Goal: Task Accomplishment & Management: Manage account settings

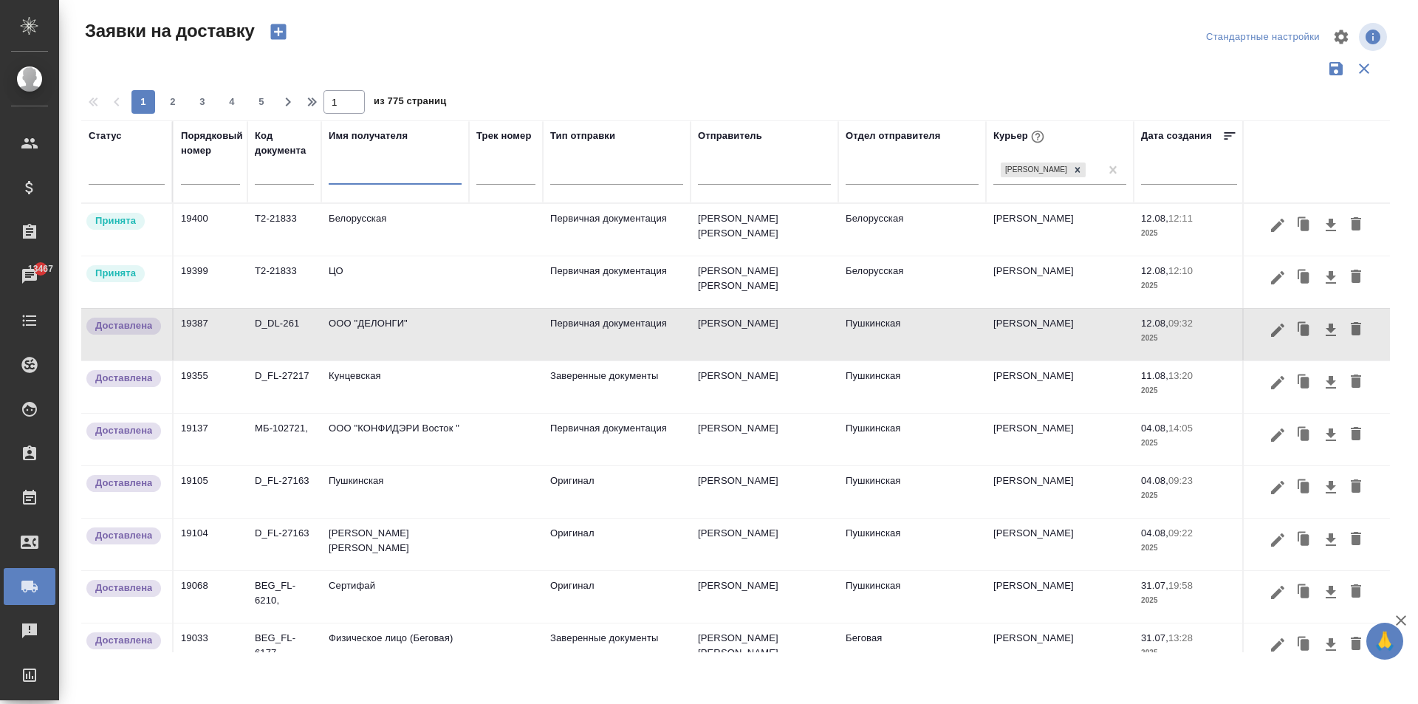
click at [367, 171] on input "text" at bounding box center [395, 174] width 133 height 18
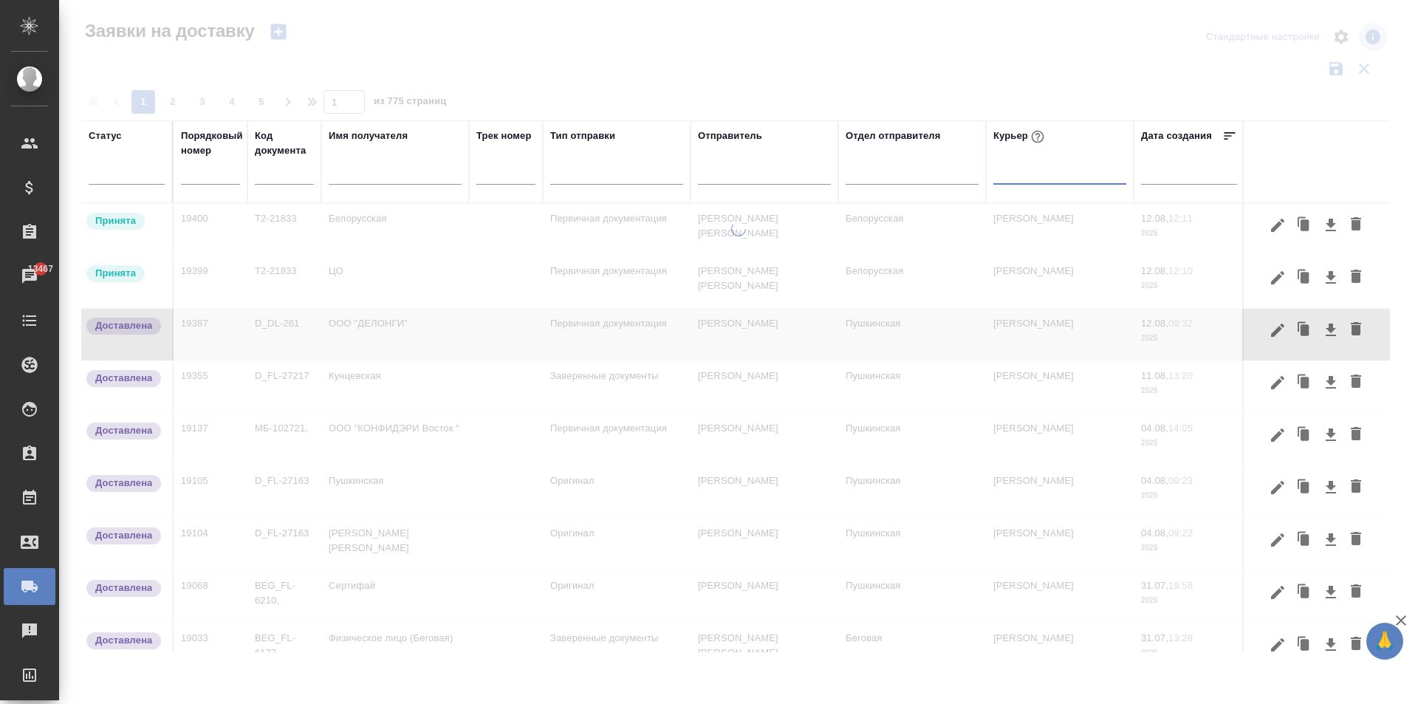
click at [355, 173] on input "text" at bounding box center [395, 174] width 133 height 18
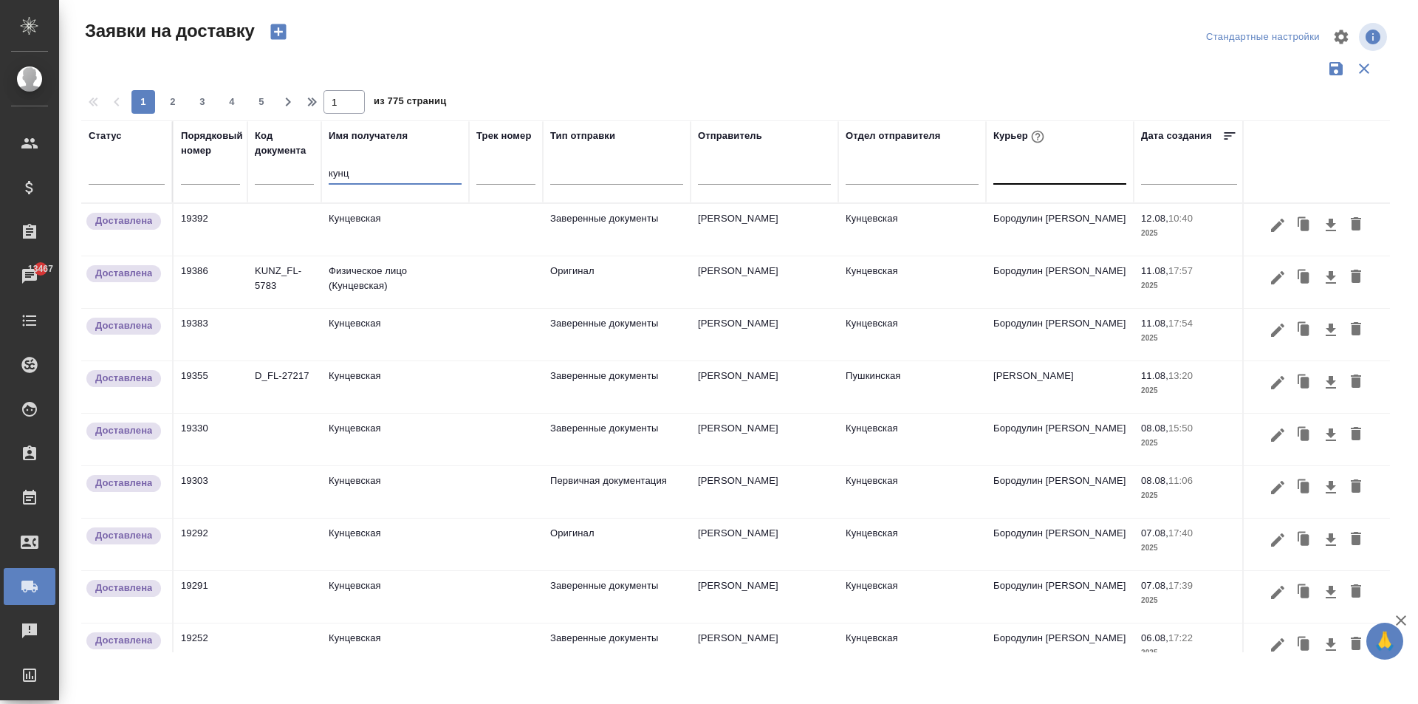
type input "кунц"
click at [382, 230] on td "Кунцевская" at bounding box center [395, 230] width 148 height 52
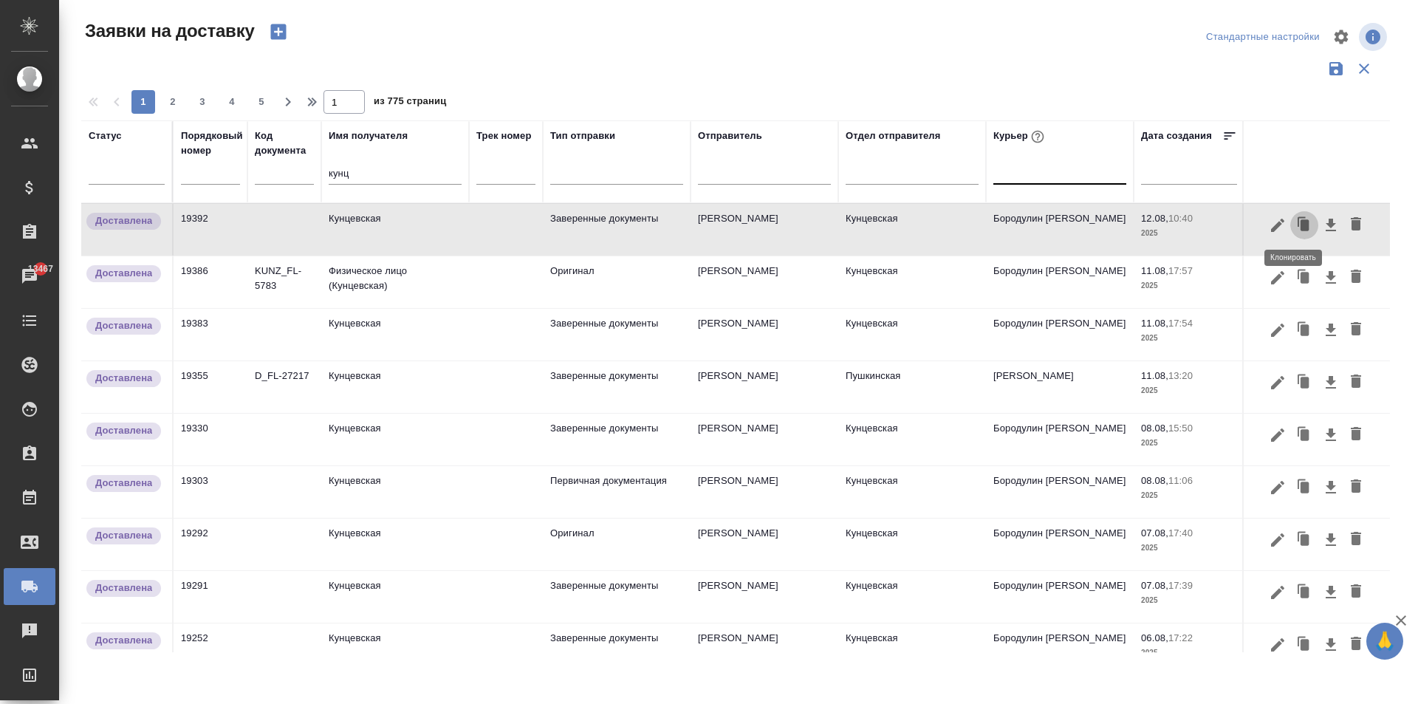
click at [1301, 225] on icon "button" at bounding box center [1305, 224] width 9 height 11
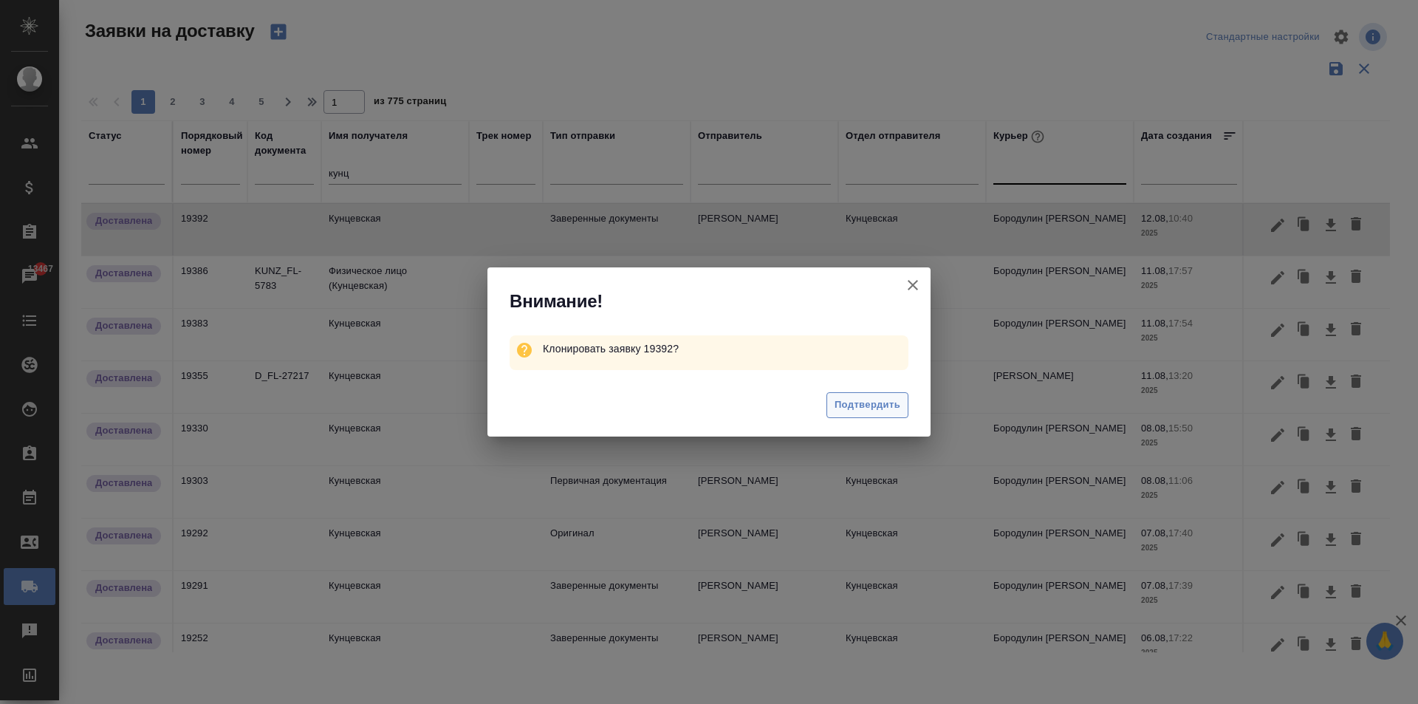
click at [864, 404] on span "Подтвердить" at bounding box center [868, 405] width 66 height 17
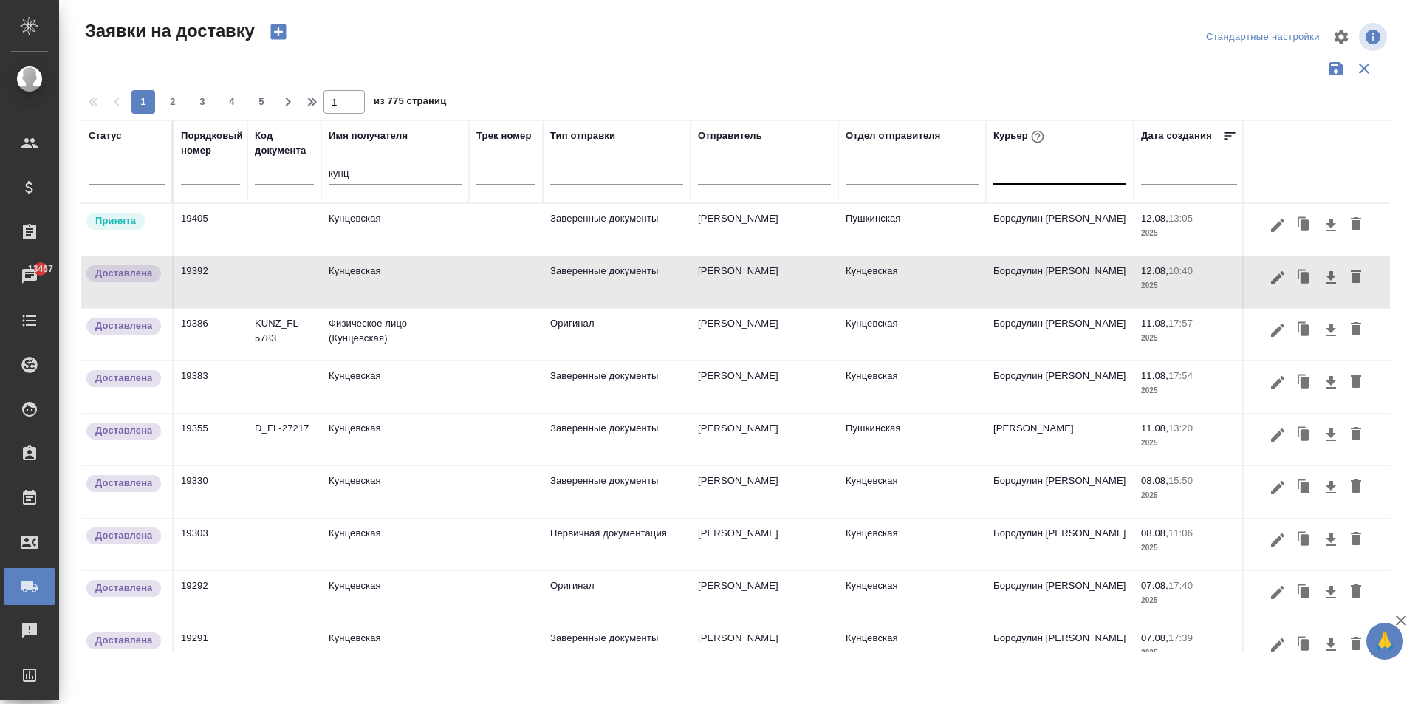
click at [609, 220] on td "Заверенные документы" at bounding box center [617, 230] width 148 height 52
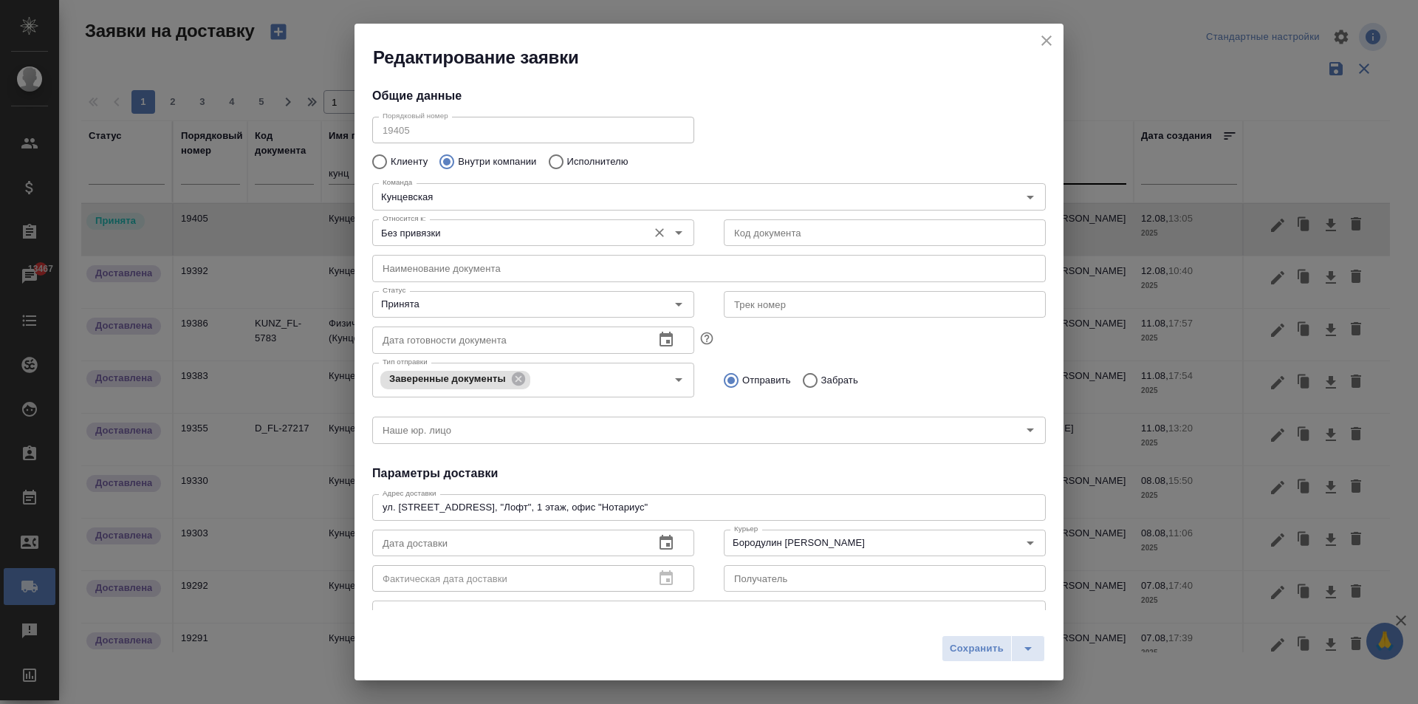
type input "[PERSON_NAME]"
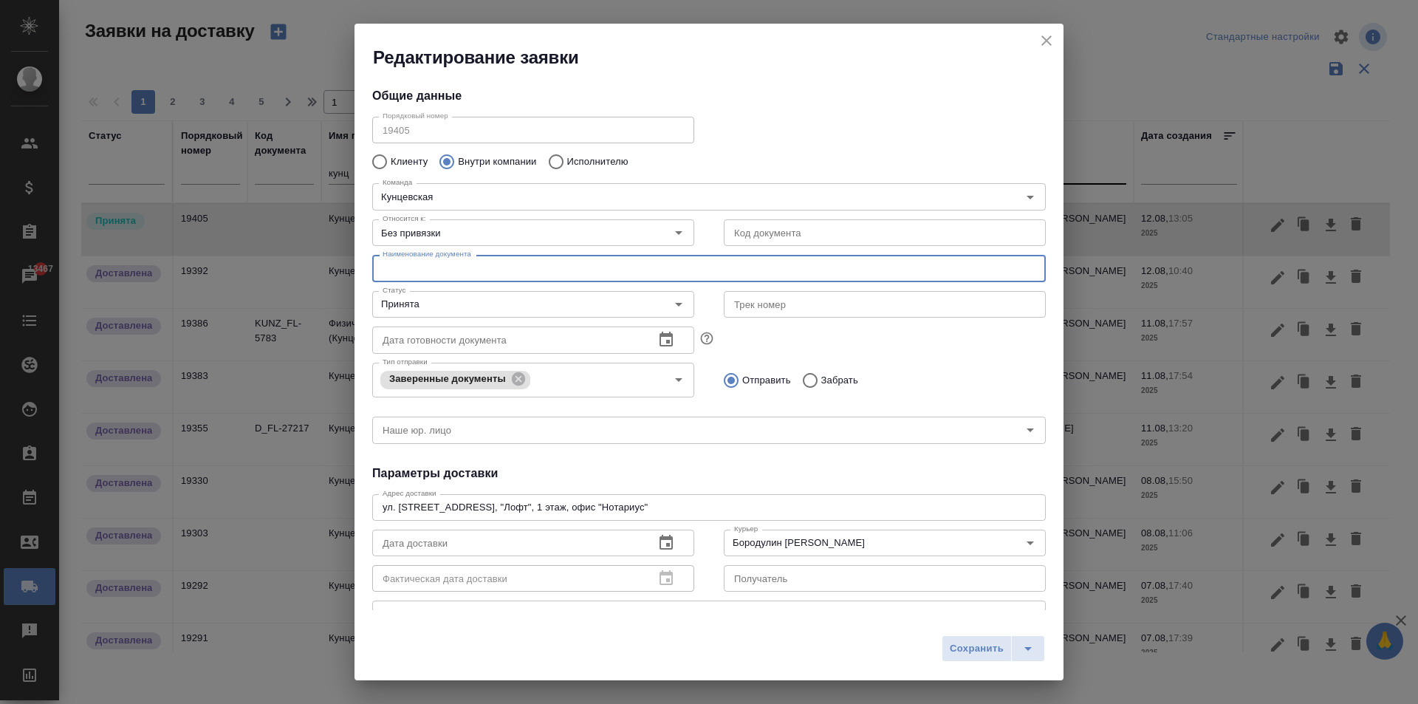
click at [420, 268] on input "text" at bounding box center [709, 268] width 674 height 27
type input "Документы для пушкинской"
click at [776, 545] on input "Бородулин [PERSON_NAME]" at bounding box center [860, 543] width 264 height 18
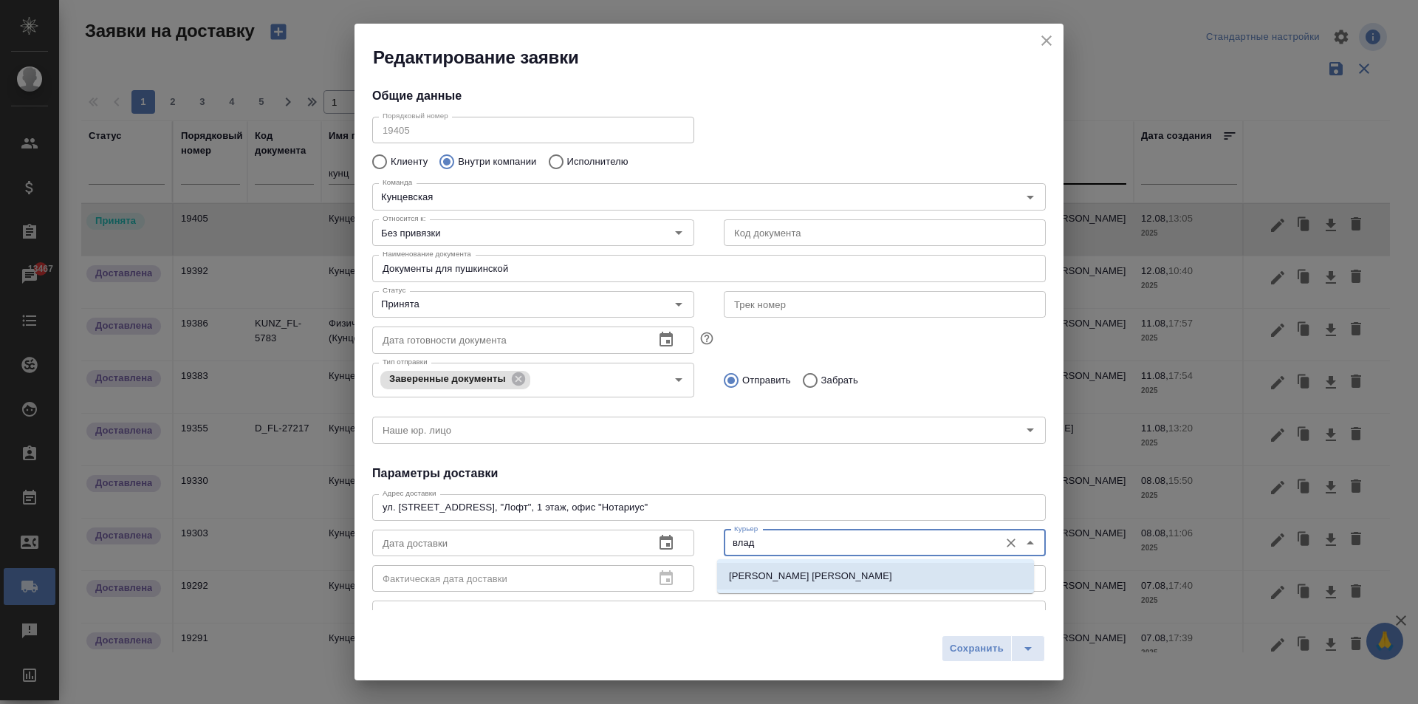
click at [885, 581] on li "[PERSON_NAME] [PERSON_NAME]" at bounding box center [875, 576] width 317 height 27
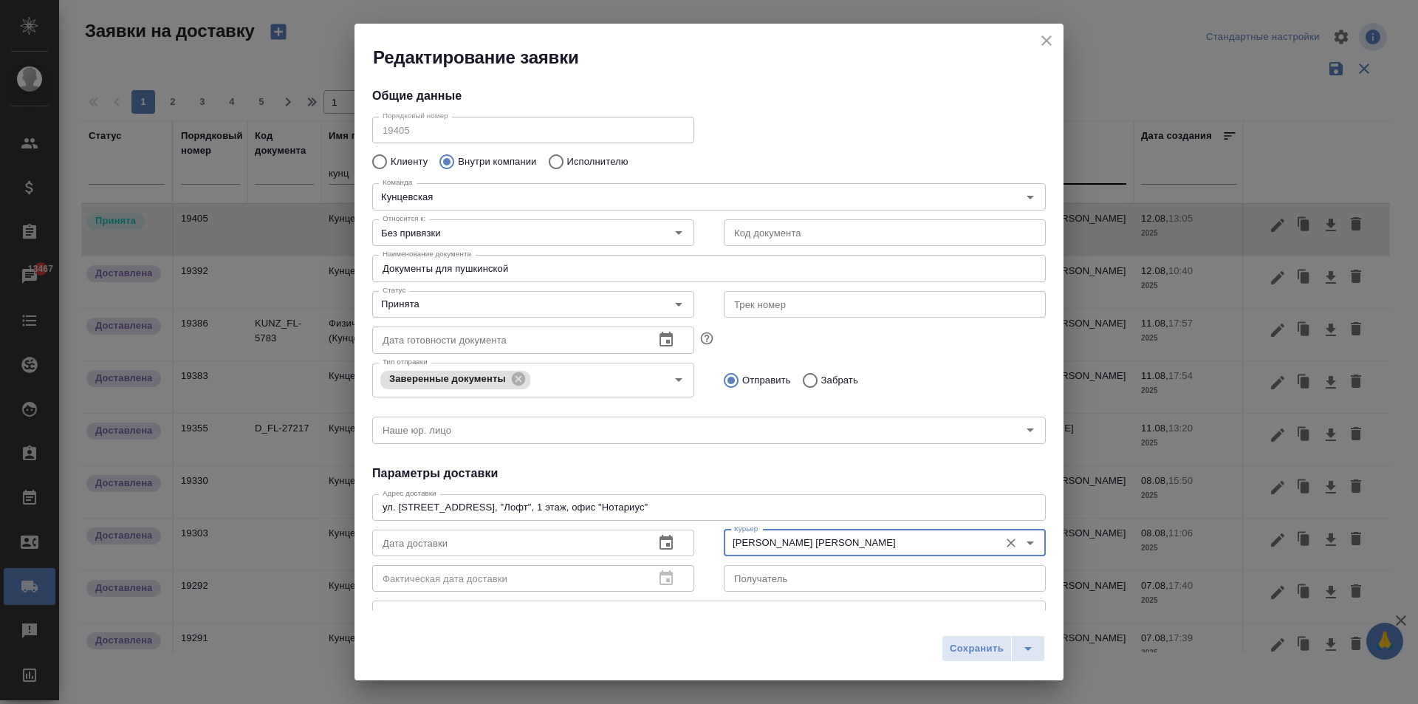
type input "[PERSON_NAME] [PERSON_NAME]"
click at [449, 550] on input "text" at bounding box center [507, 543] width 270 height 27
click at [664, 546] on icon "button" at bounding box center [666, 542] width 13 height 15
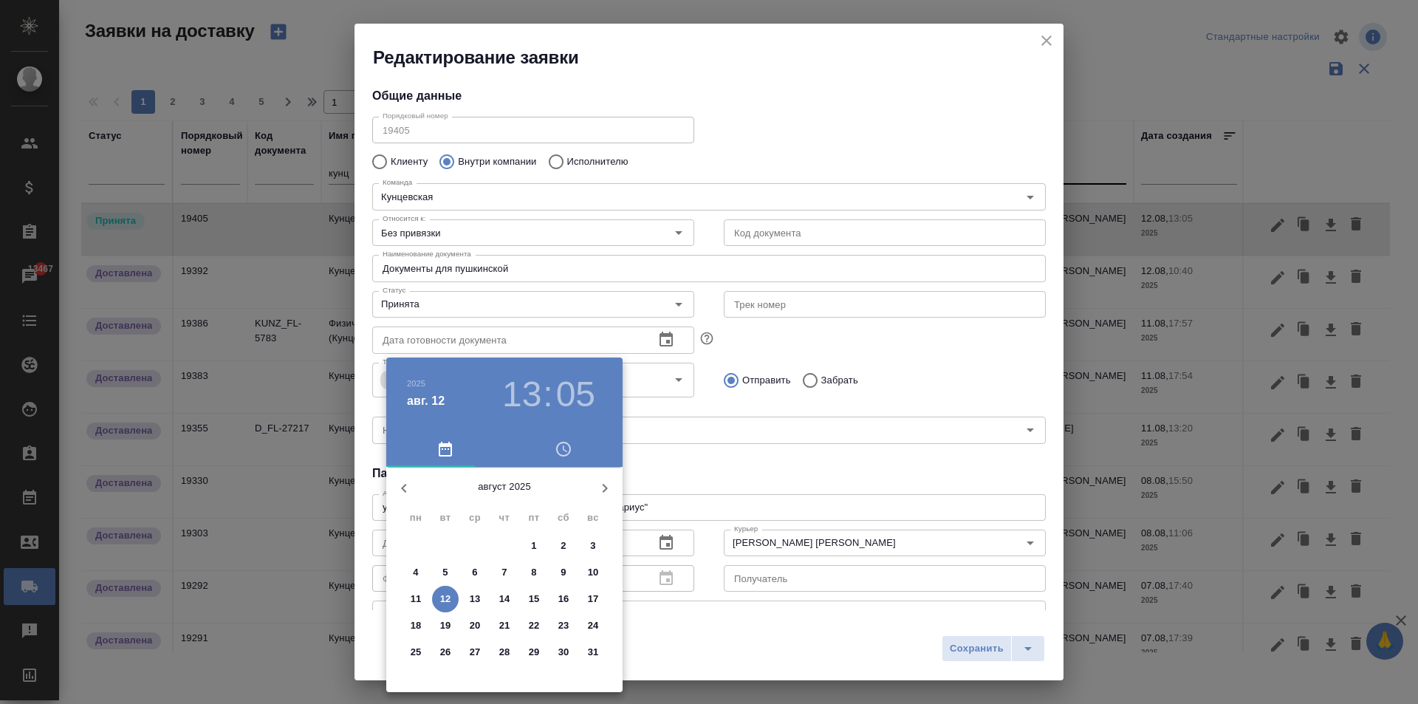
click at [442, 603] on p "12" at bounding box center [445, 599] width 11 height 15
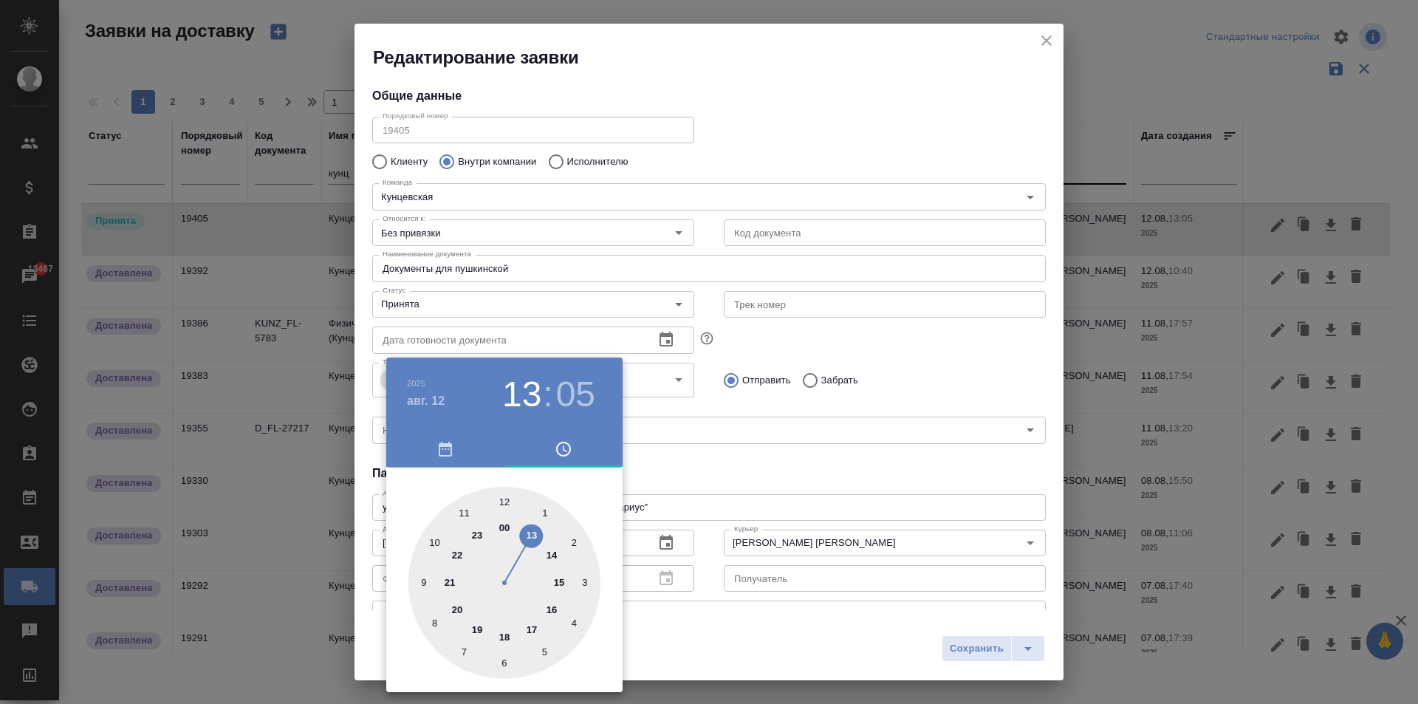
click at [442, 602] on div at bounding box center [504, 583] width 192 height 192
type input "[DATE] 20:05"
click at [832, 516] on div at bounding box center [709, 352] width 1418 height 704
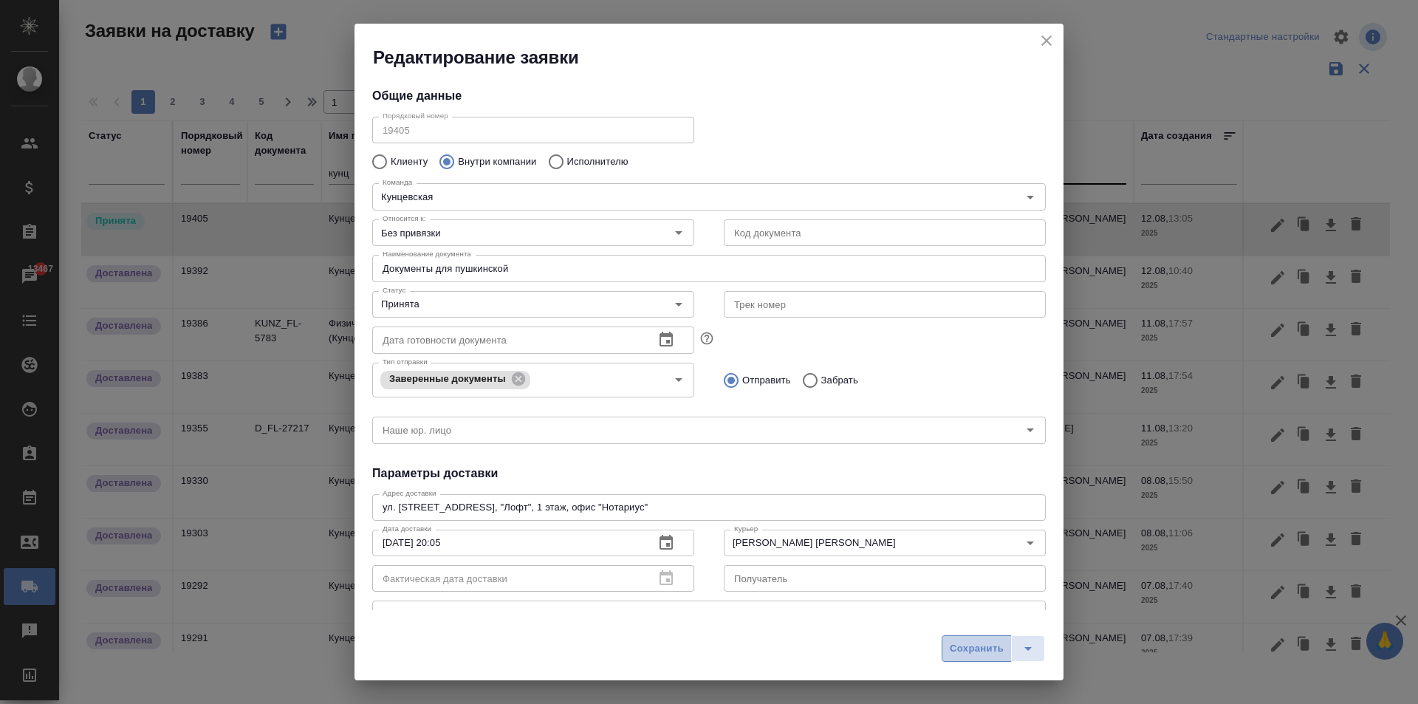
click at [992, 639] on button "Сохранить" at bounding box center [977, 648] width 70 height 27
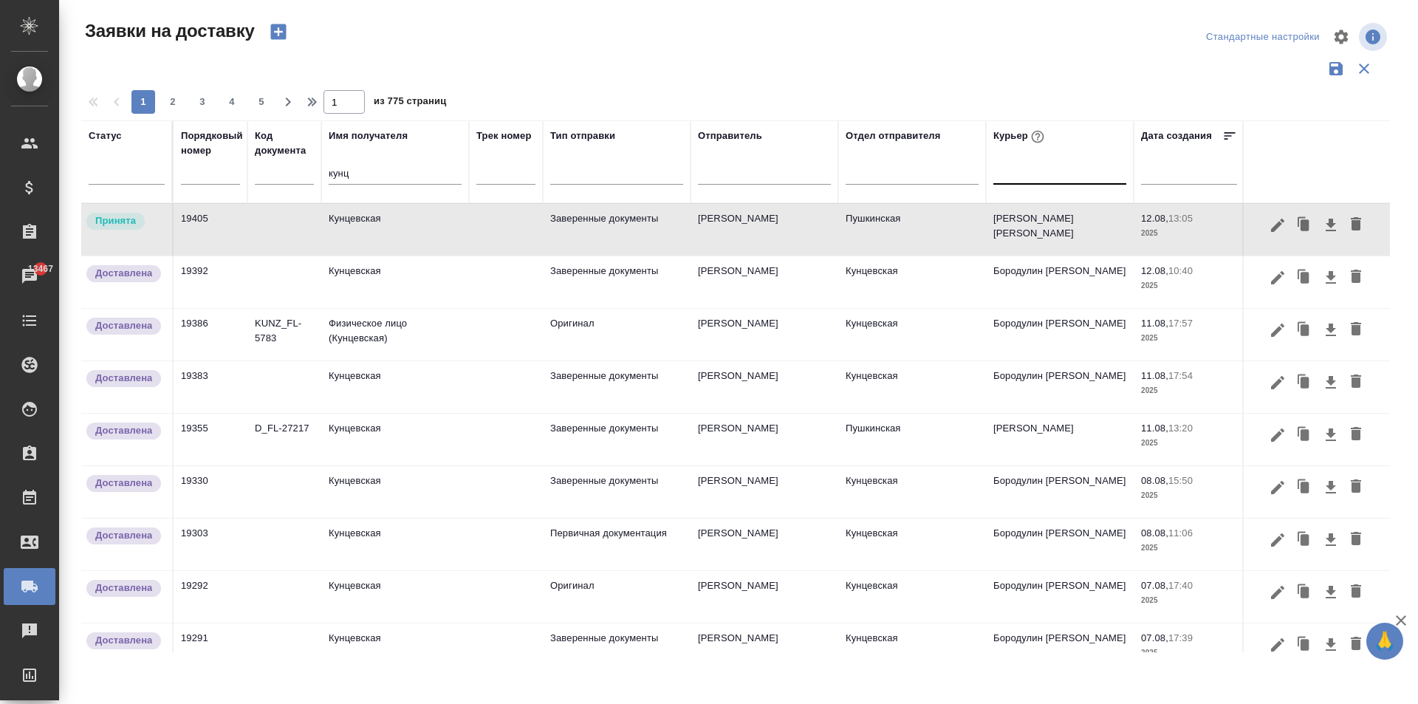
drag, startPoint x: 358, startPoint y: 171, endPoint x: 270, endPoint y: 154, distance: 89.5
click at [270, 154] on tr "Статус Порядковый номер Код документа Имя получателя кунц Трек номер Тип отправ…" at bounding box center [847, 161] width 1533 height 83
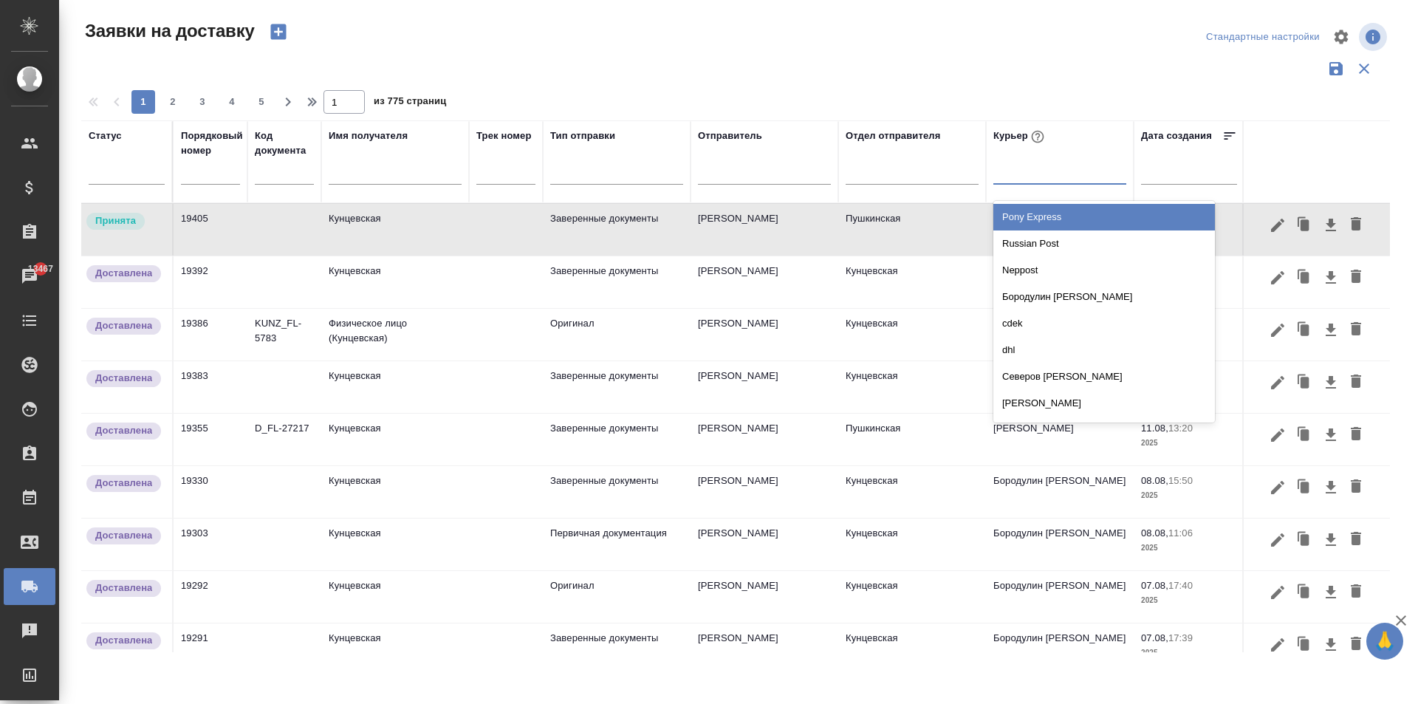
click at [1022, 165] on div at bounding box center [1059, 169] width 133 height 21
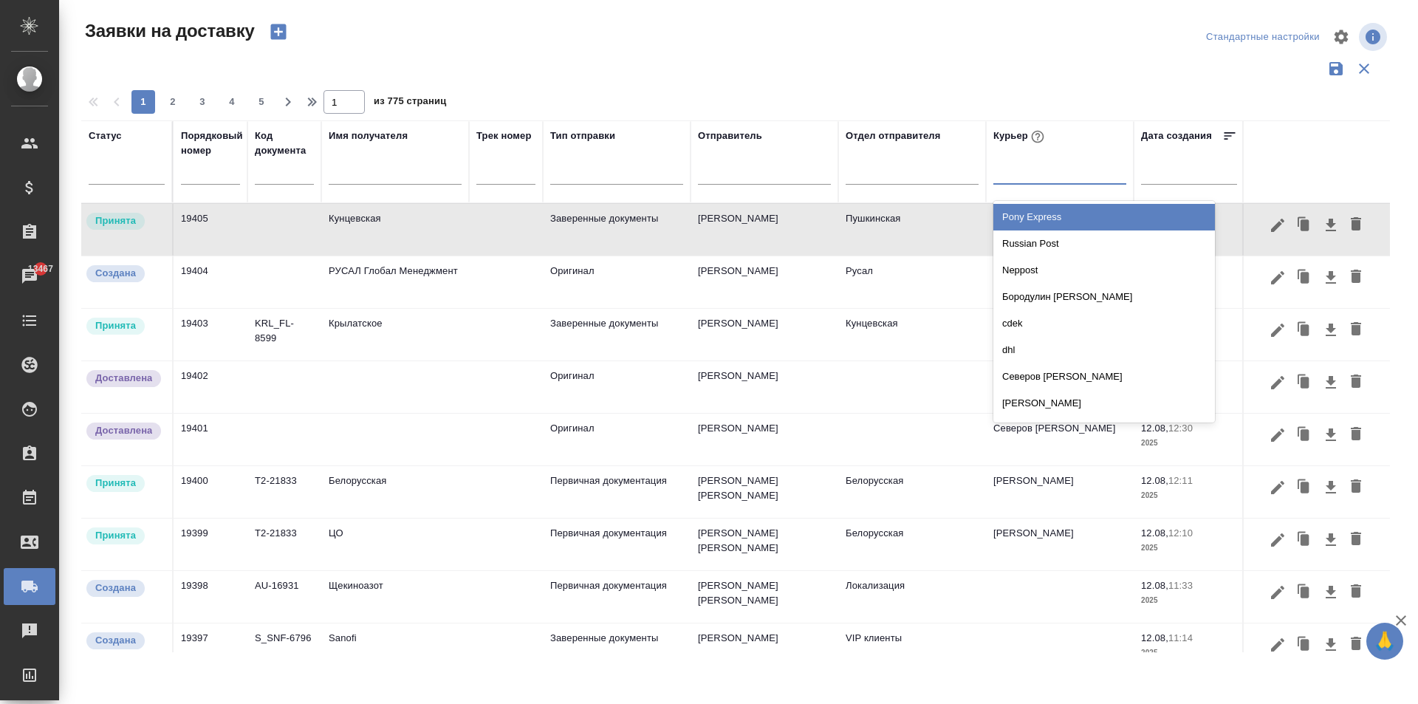
click at [356, 180] on input "text" at bounding box center [395, 174] width 133 height 18
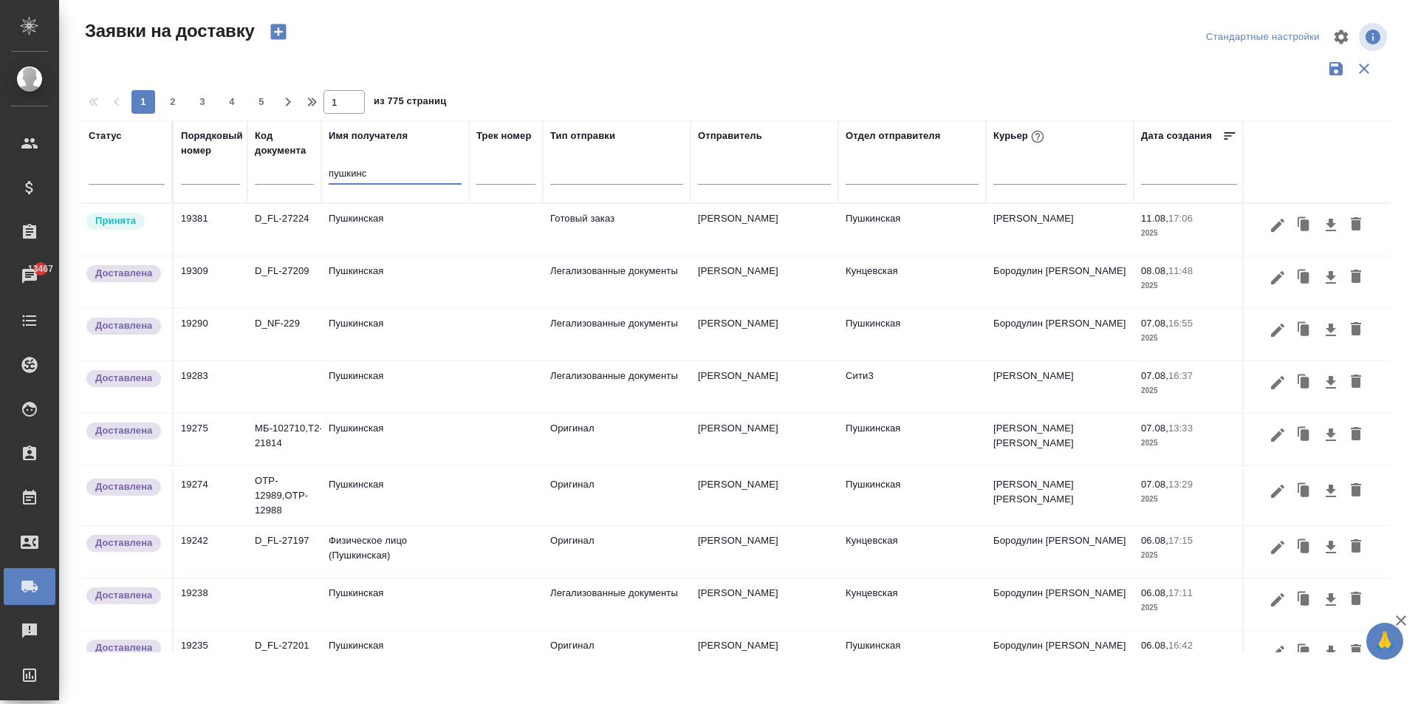
type input "пушкинс"
click at [364, 230] on td "Пушкинская" at bounding box center [395, 230] width 148 height 52
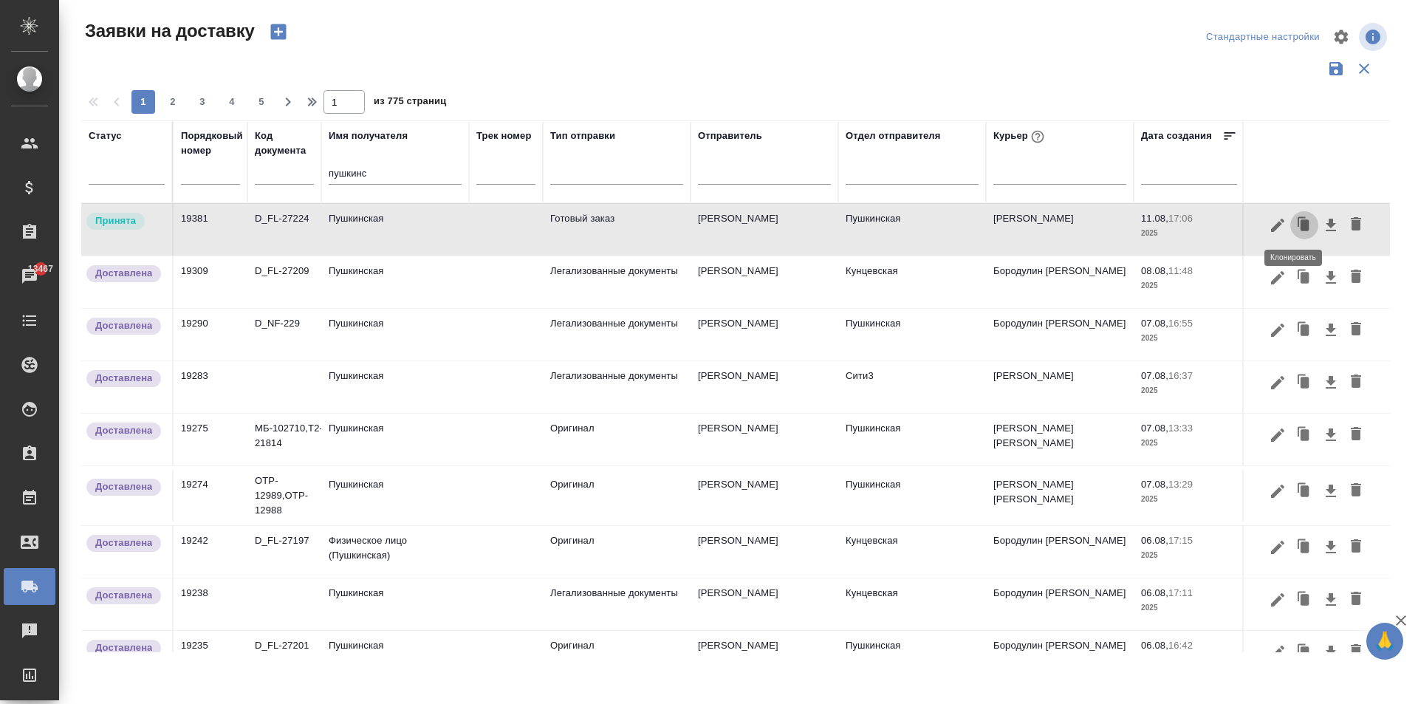
click at [1301, 224] on icon "button" at bounding box center [1305, 224] width 9 height 11
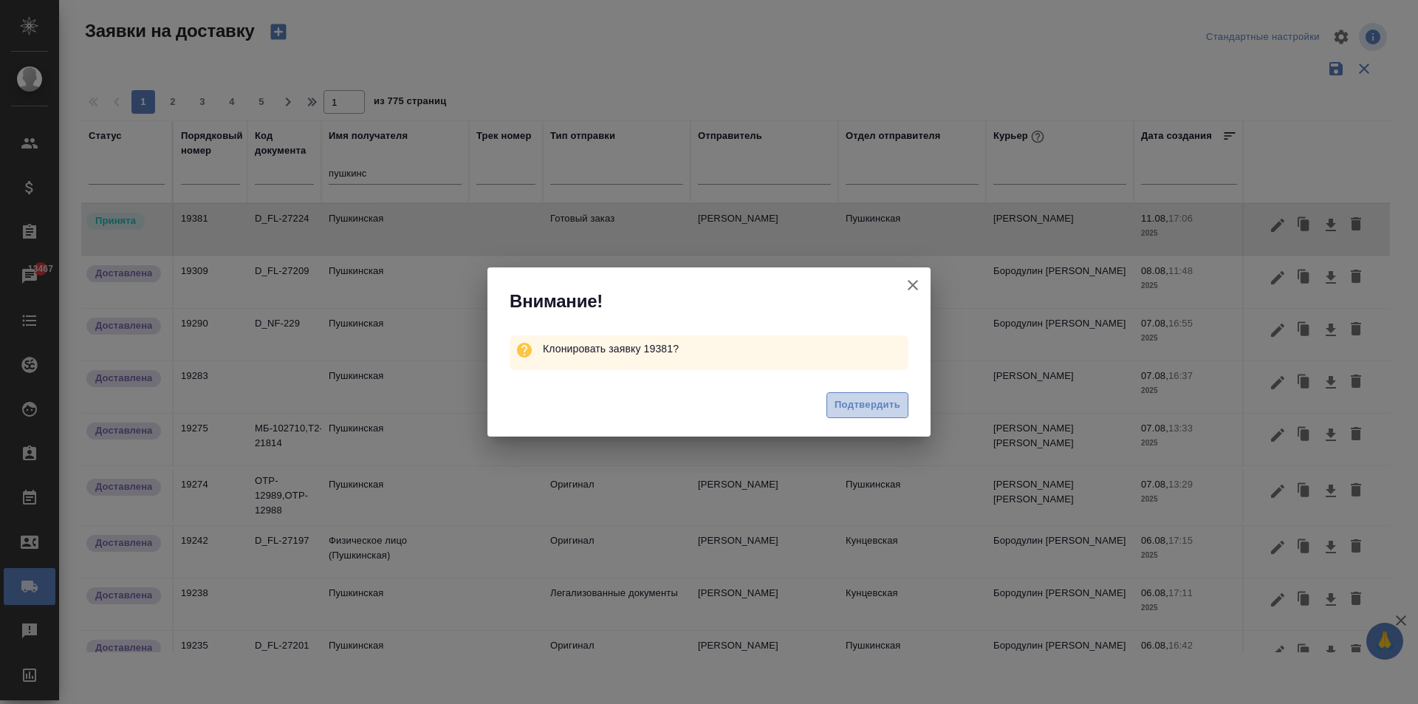
click at [891, 411] on span "Подтвердить" at bounding box center [868, 405] width 66 height 17
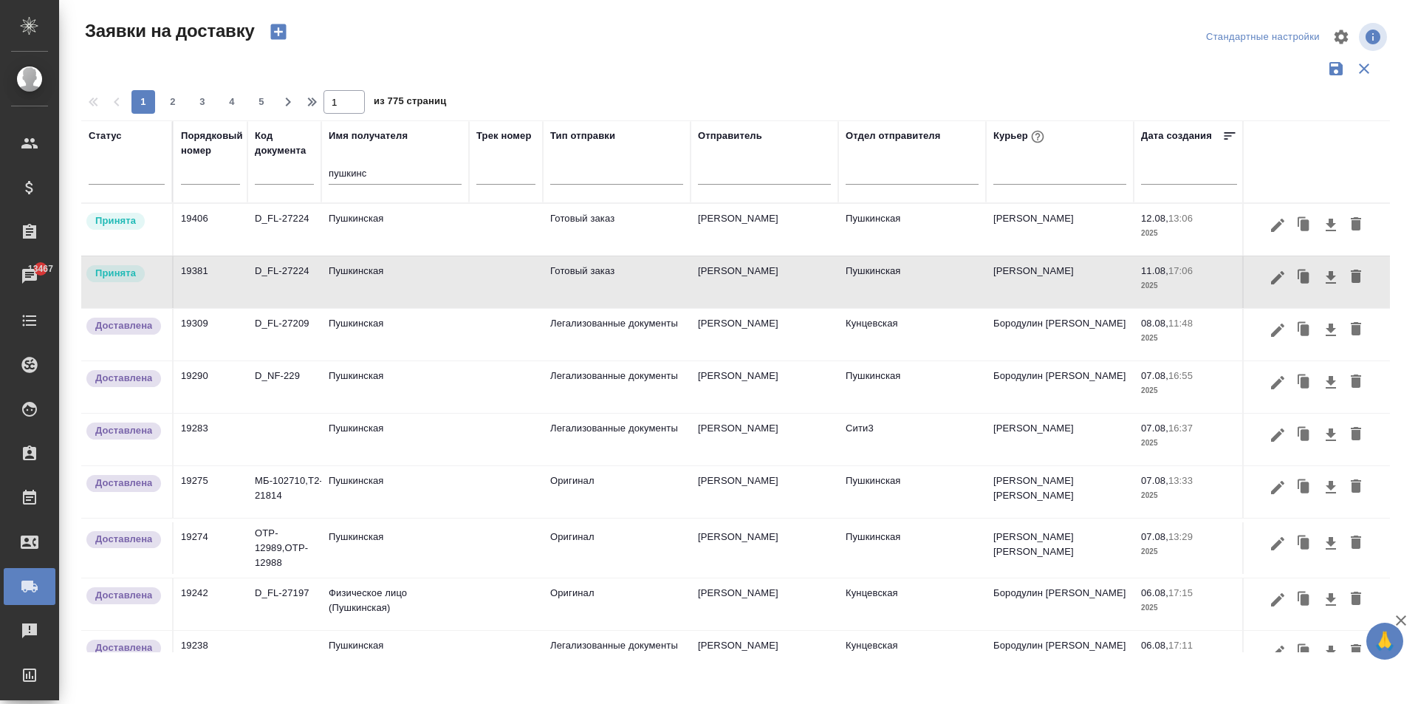
click at [346, 256] on td "Пушкинская" at bounding box center [395, 230] width 148 height 52
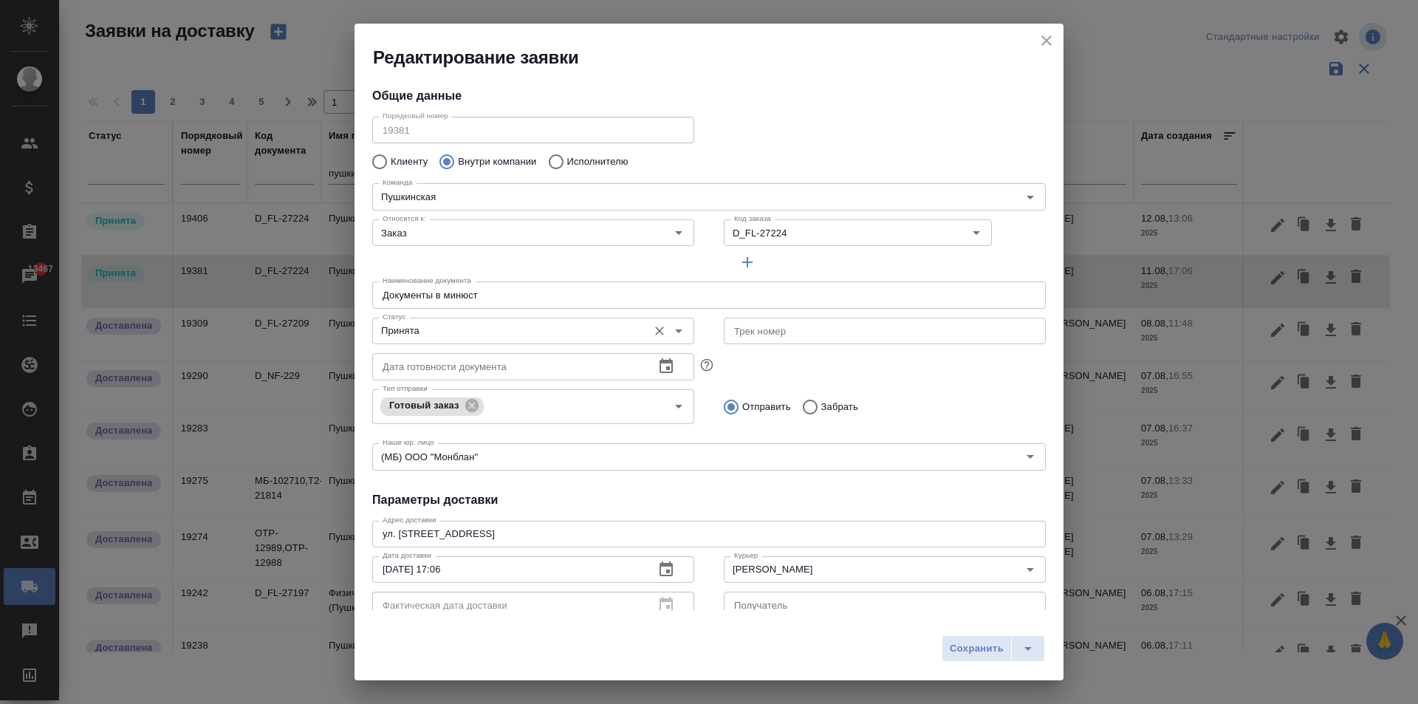
click at [482, 335] on input "Принята" at bounding box center [509, 331] width 264 height 18
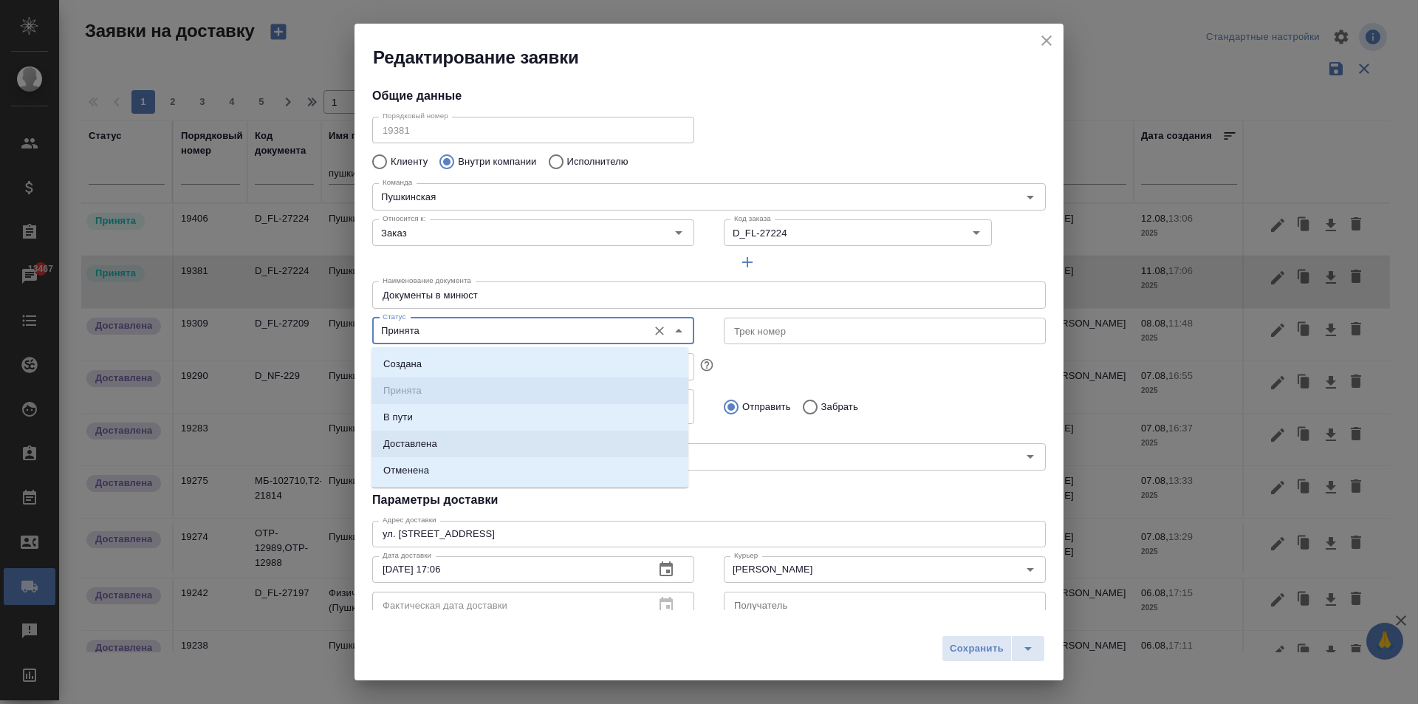
click at [459, 444] on li "Доставлена" at bounding box center [530, 444] width 317 height 27
type input "Доставлена"
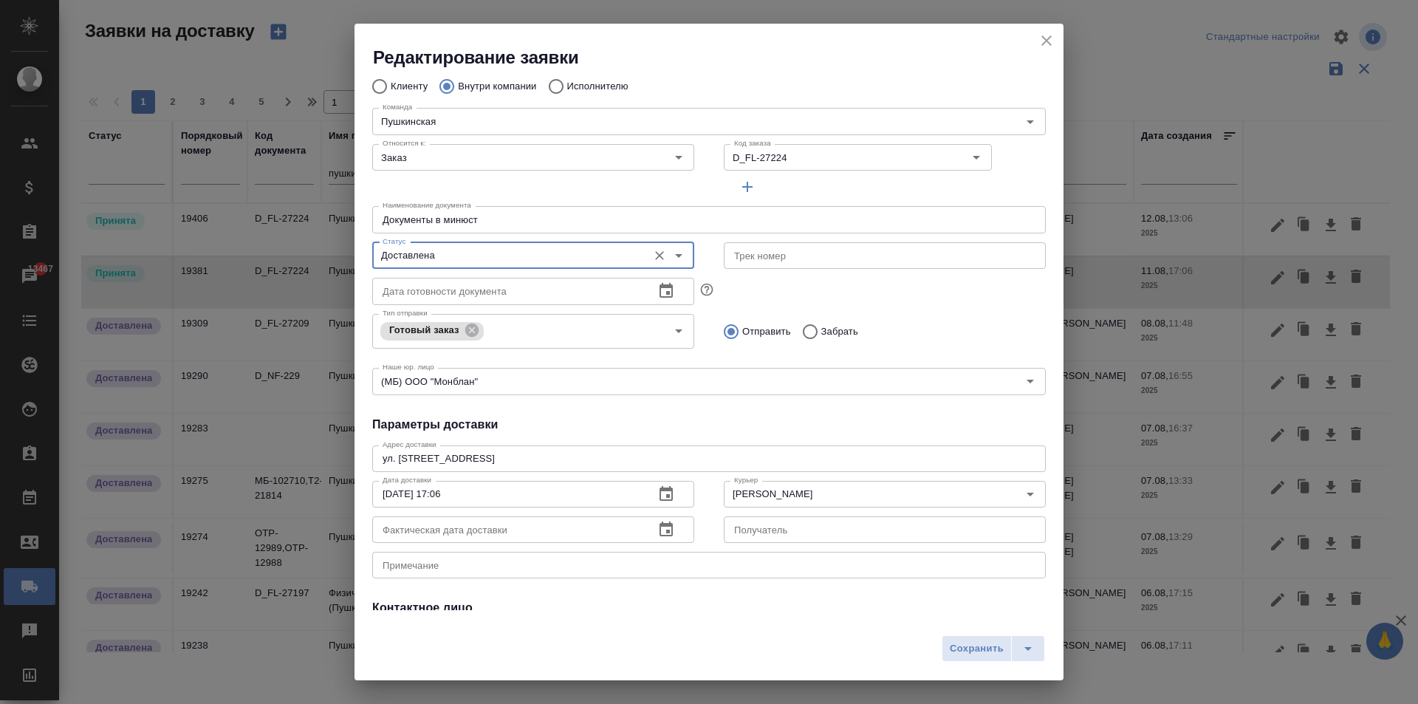
scroll to position [148, 0]
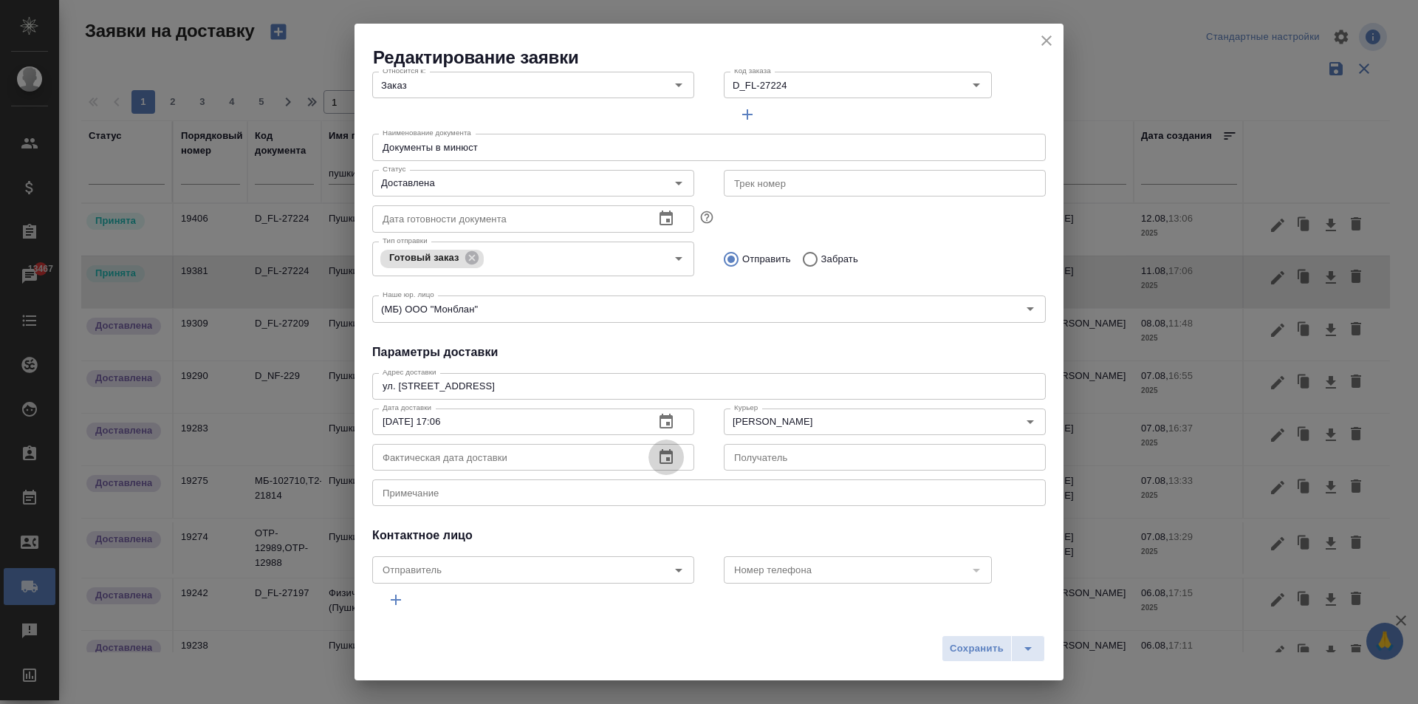
click at [665, 463] on icon "button" at bounding box center [666, 456] width 13 height 15
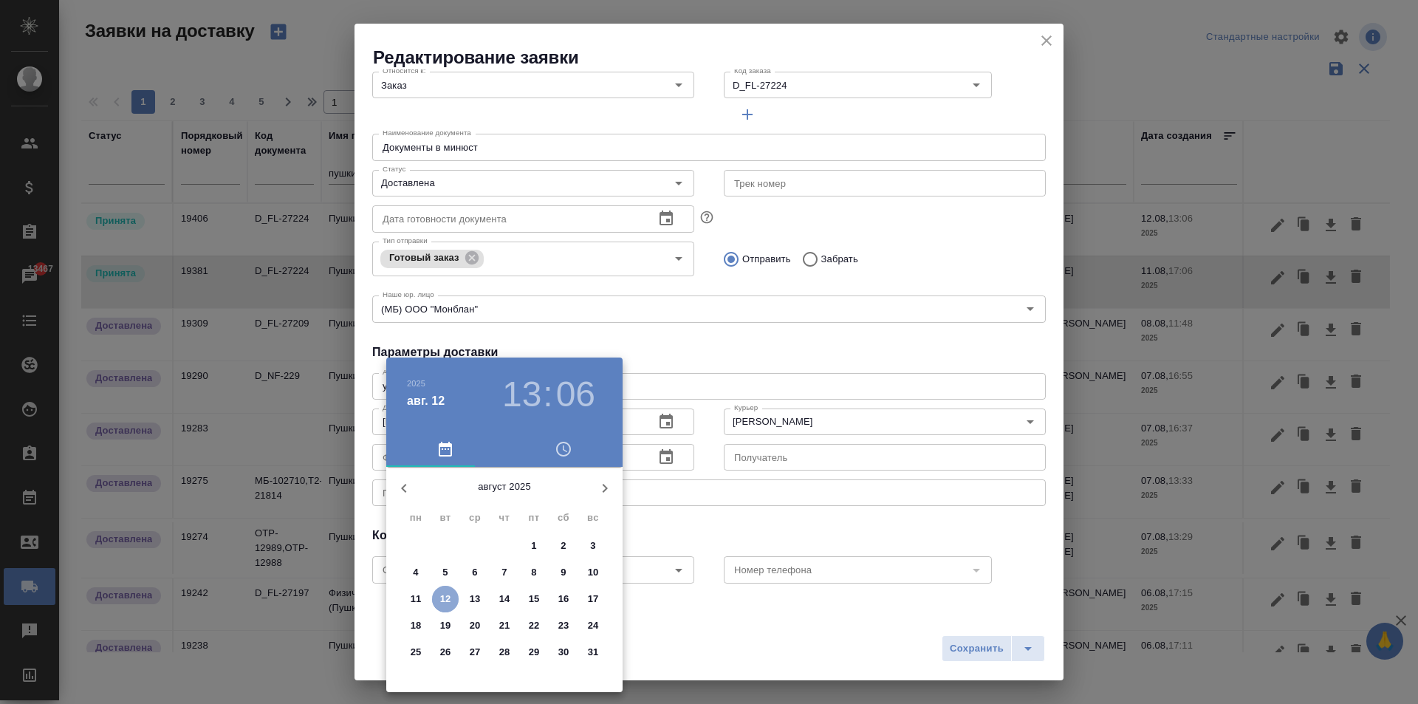
click at [449, 600] on p "12" at bounding box center [445, 599] width 11 height 15
type input "[DATE] 13:06"
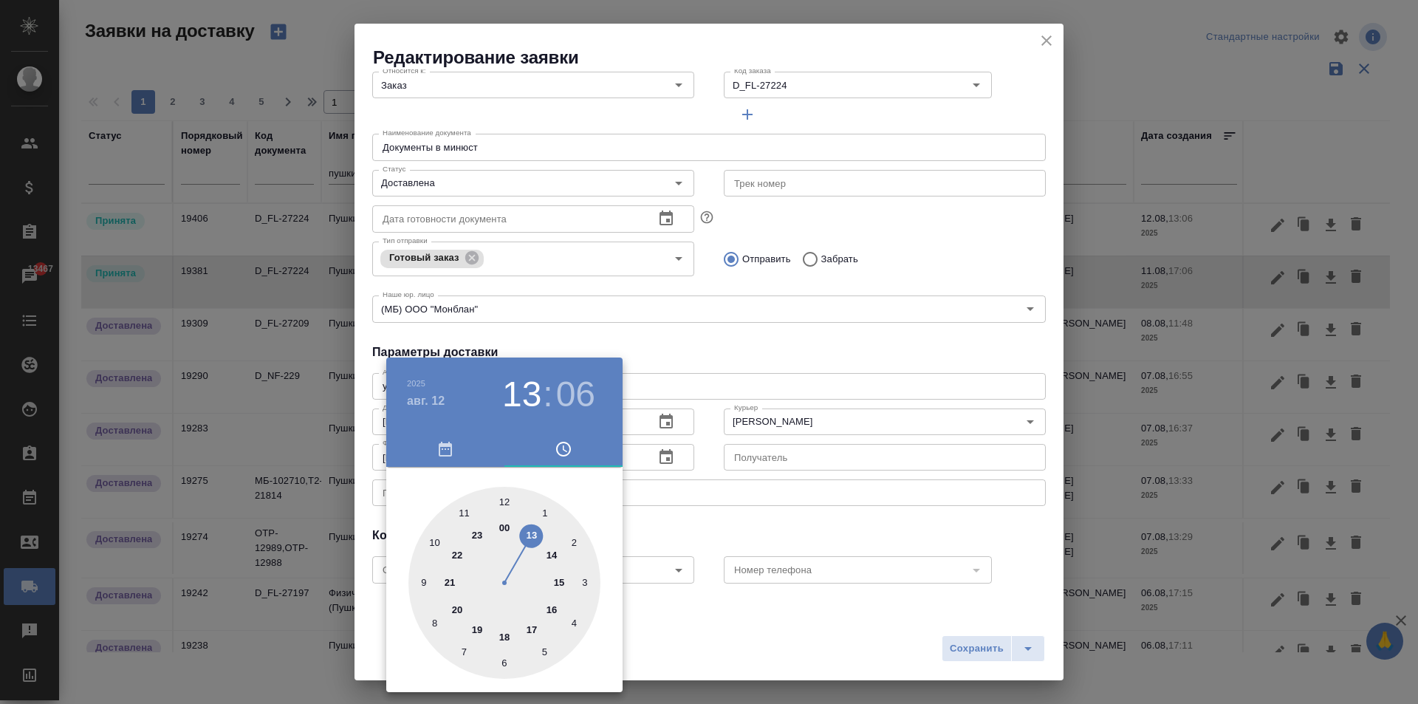
click at [1005, 651] on div at bounding box center [709, 352] width 1418 height 704
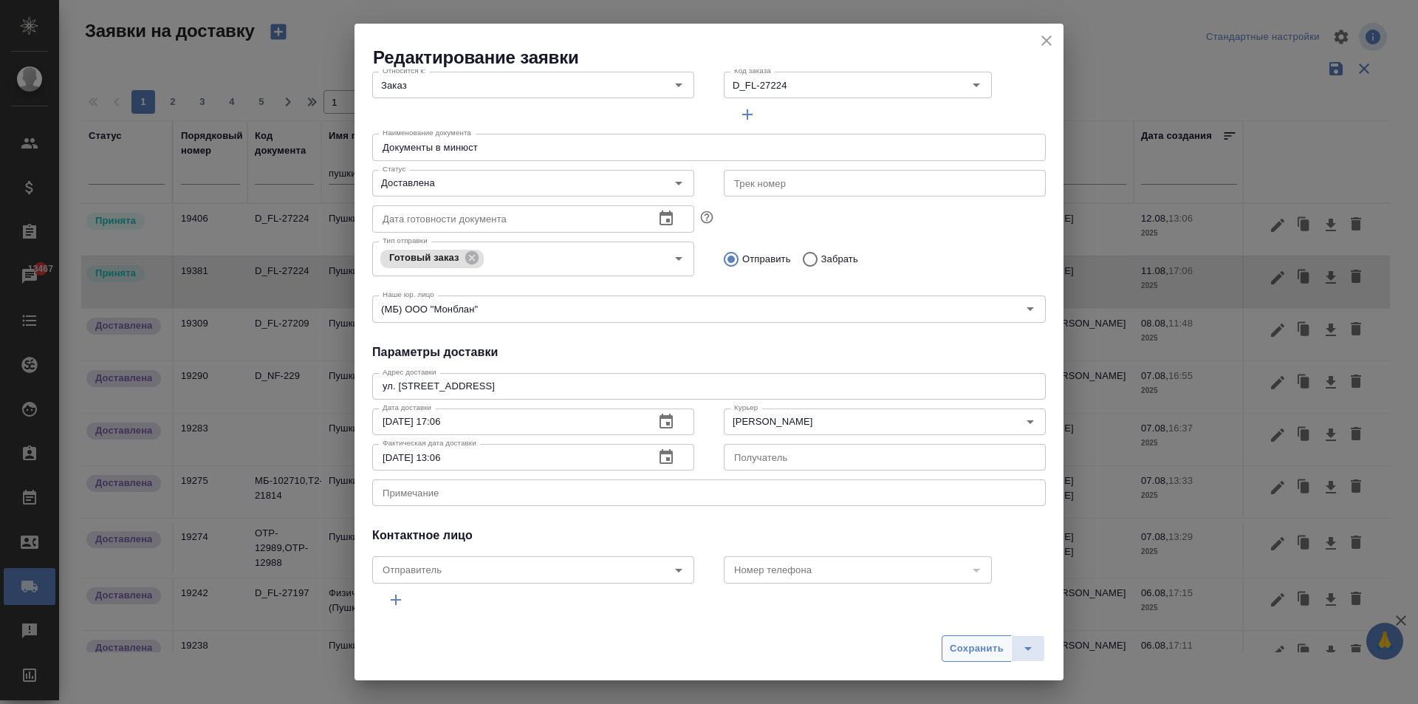
click at [974, 657] on span "Сохранить" at bounding box center [977, 648] width 54 height 17
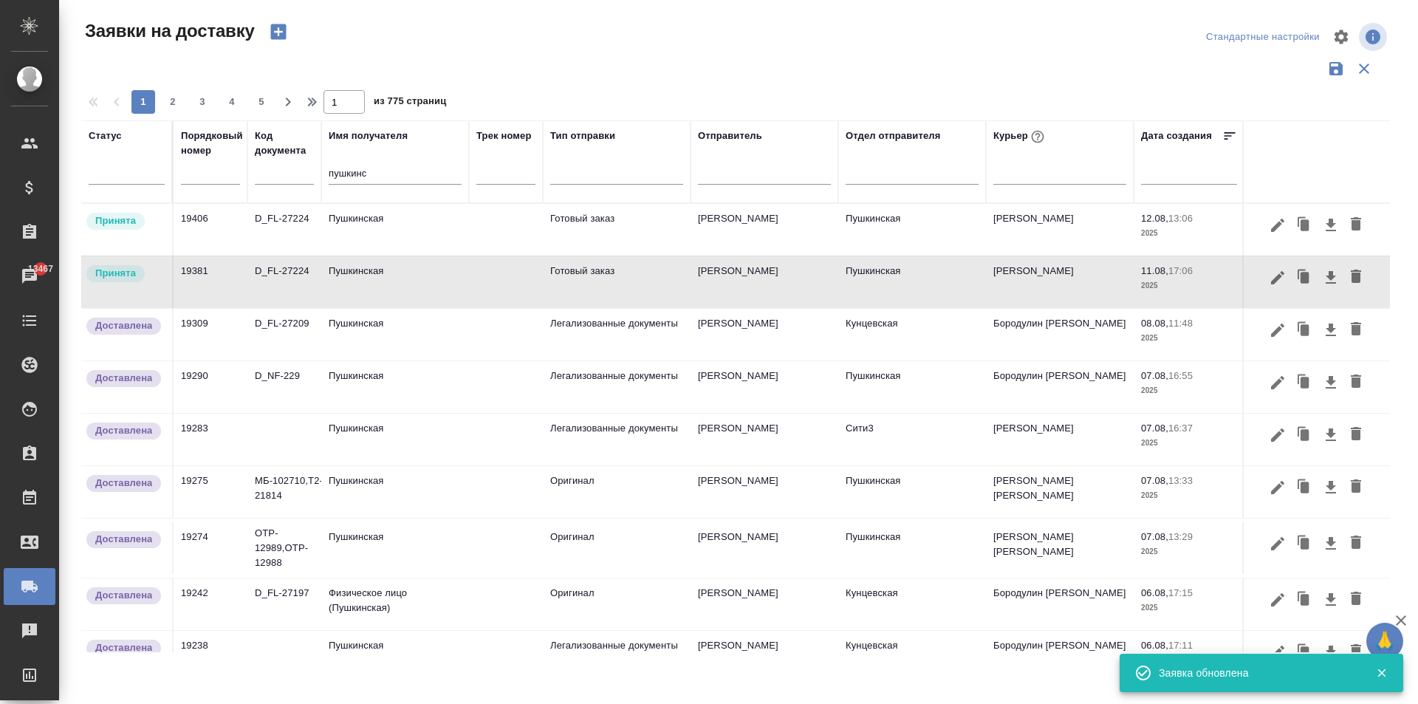
type input "Принята"
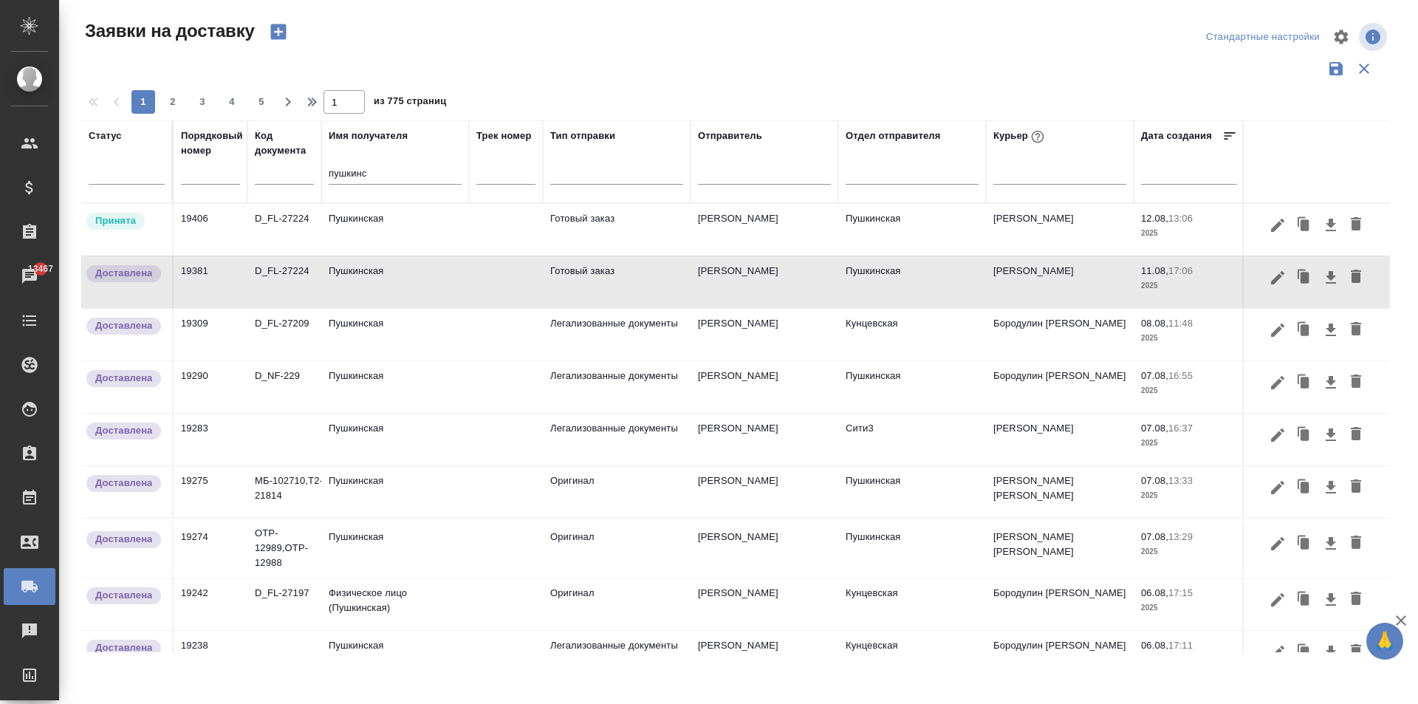
click at [379, 228] on td "Пушкинская" at bounding box center [395, 230] width 148 height 52
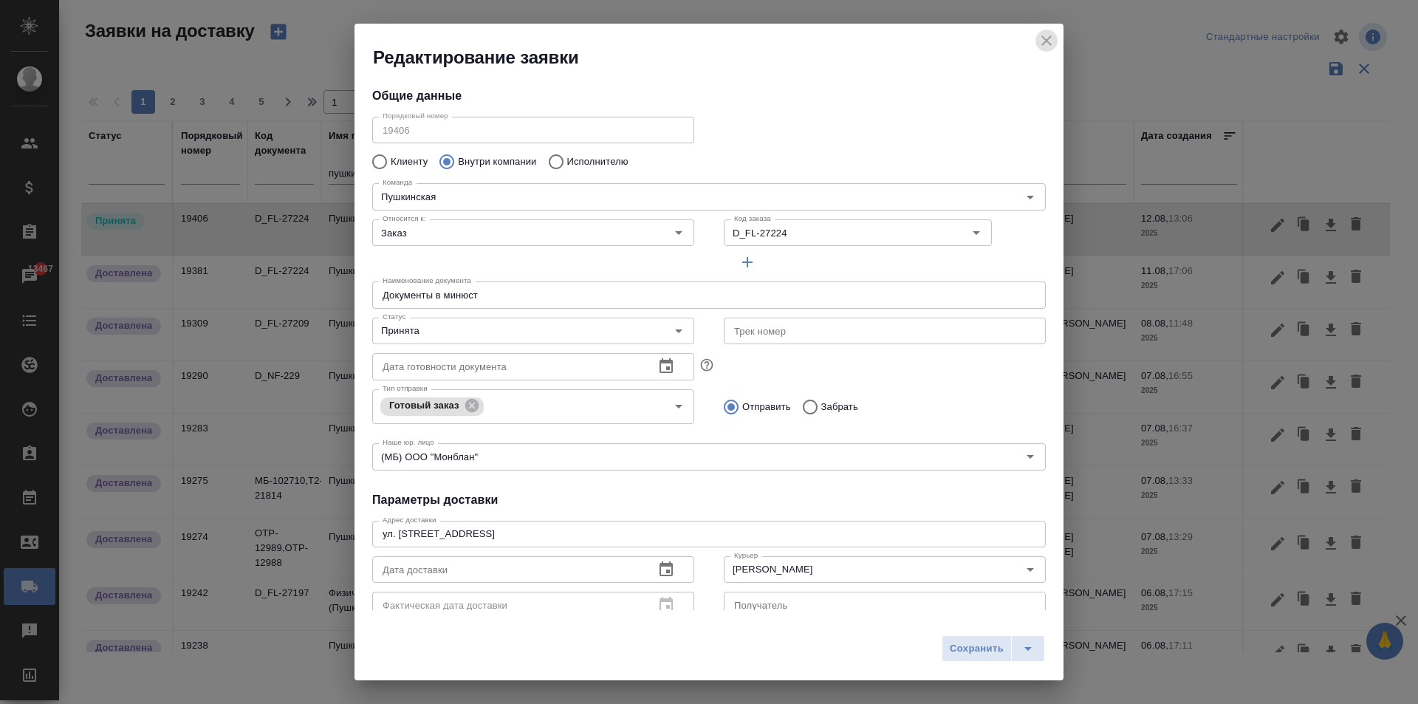
click at [1049, 39] on icon "close" at bounding box center [1046, 40] width 10 height 10
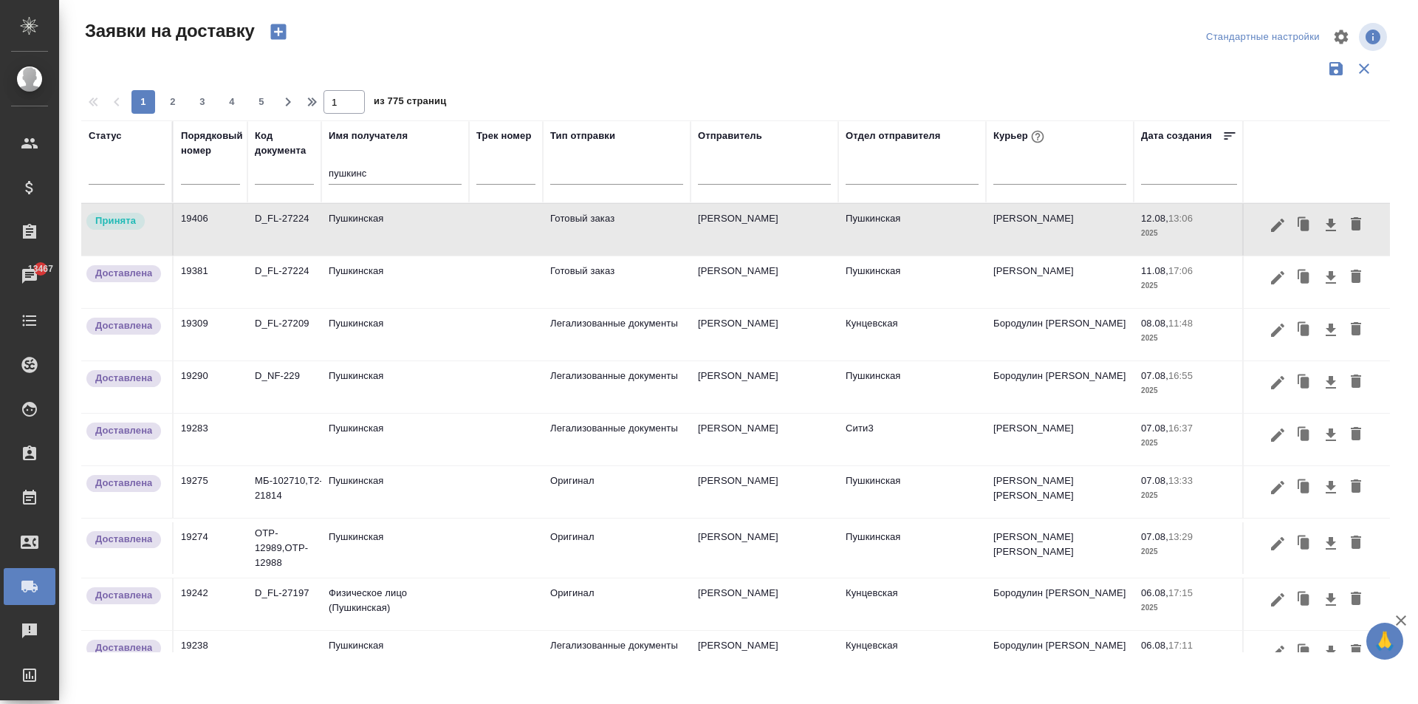
click at [375, 225] on td "Пушкинская" at bounding box center [395, 230] width 148 height 52
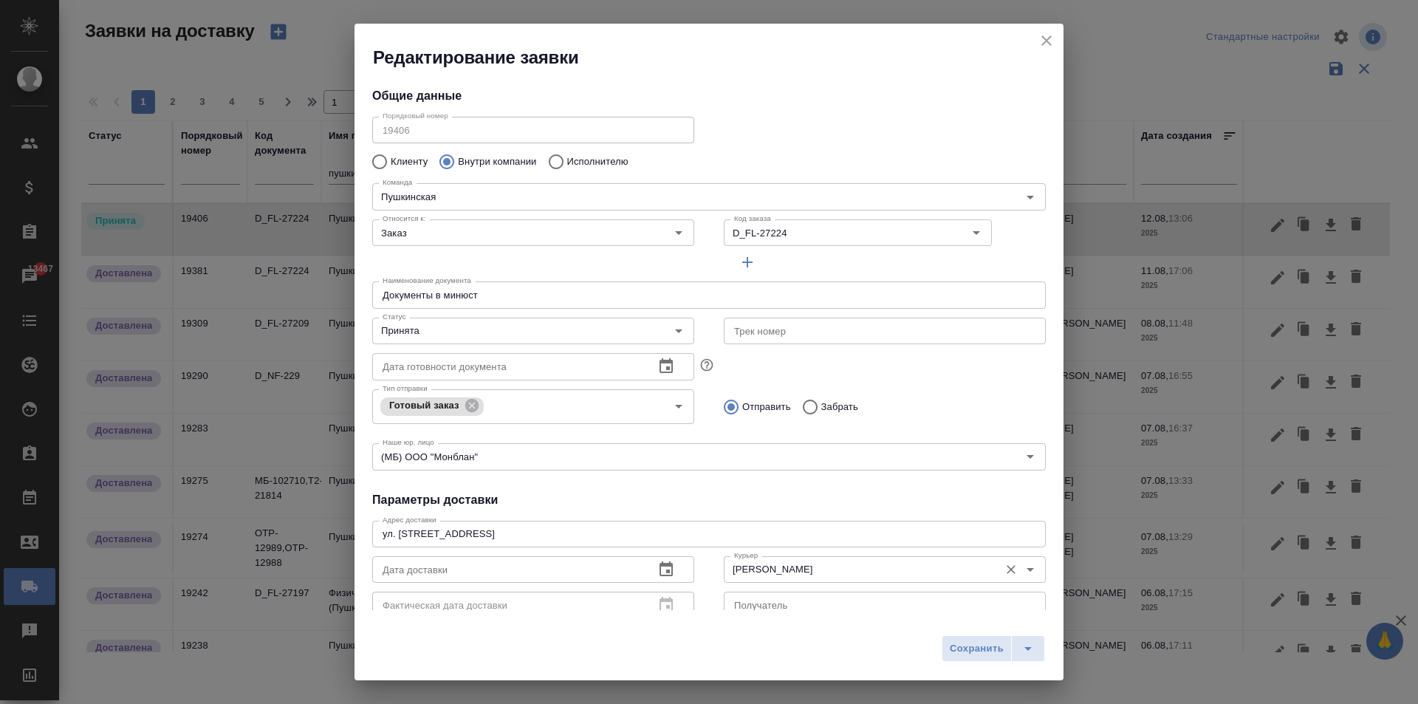
click at [773, 576] on input "[PERSON_NAME]" at bounding box center [860, 570] width 264 height 18
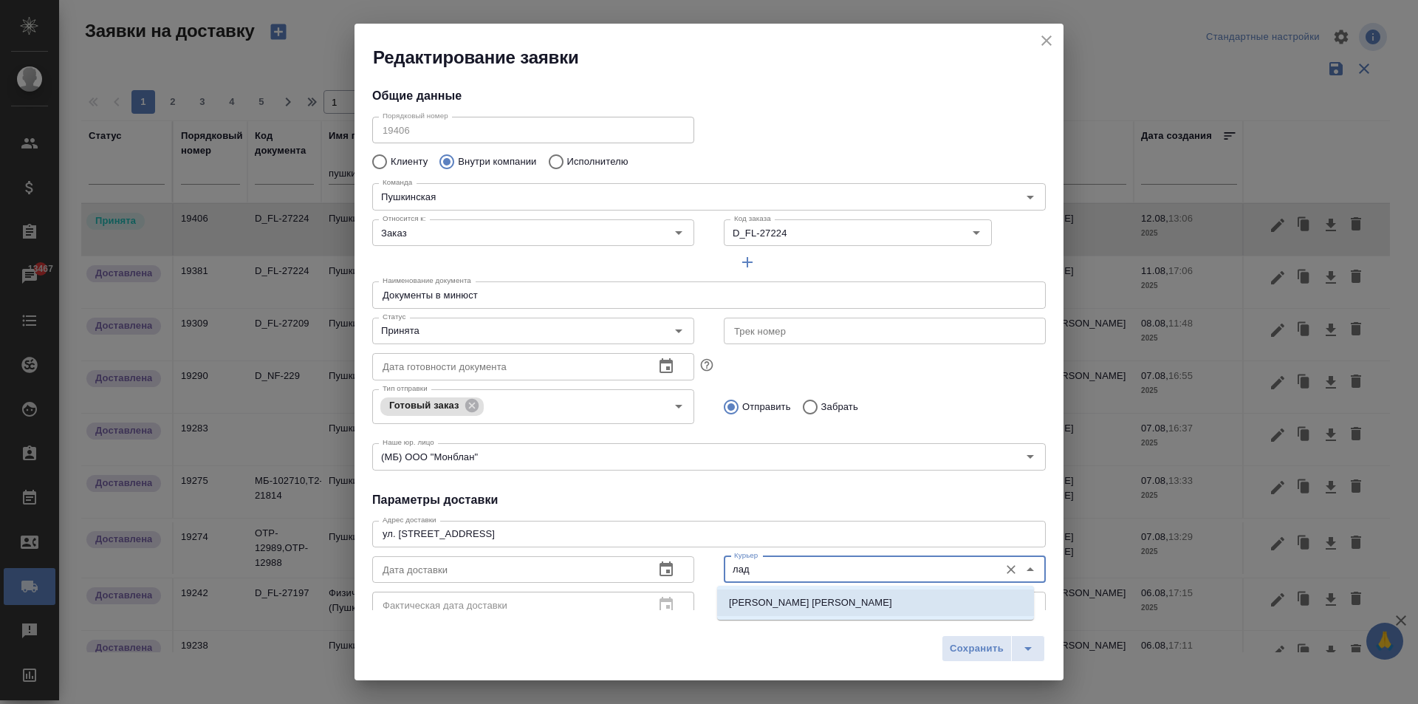
click at [792, 610] on li "[PERSON_NAME] [PERSON_NAME]" at bounding box center [875, 602] width 317 height 27
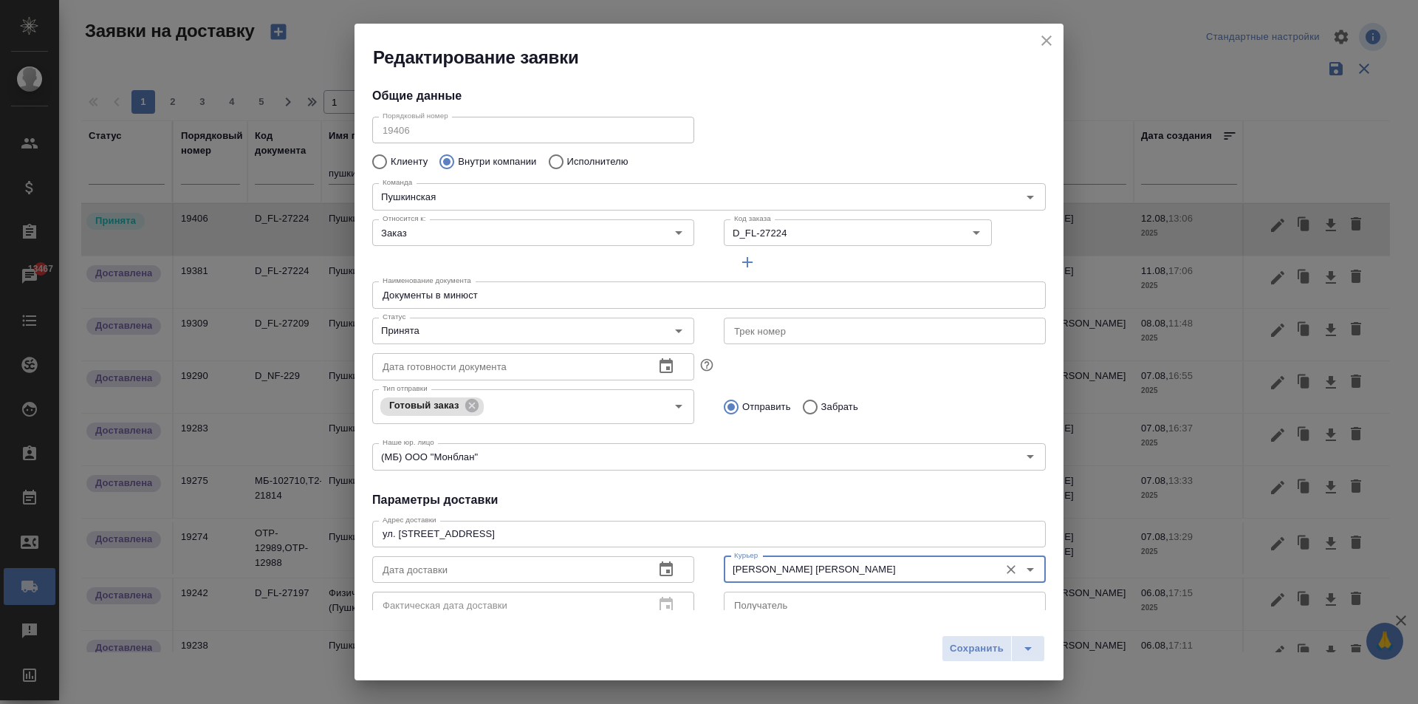
type input "[PERSON_NAME] [PERSON_NAME]"
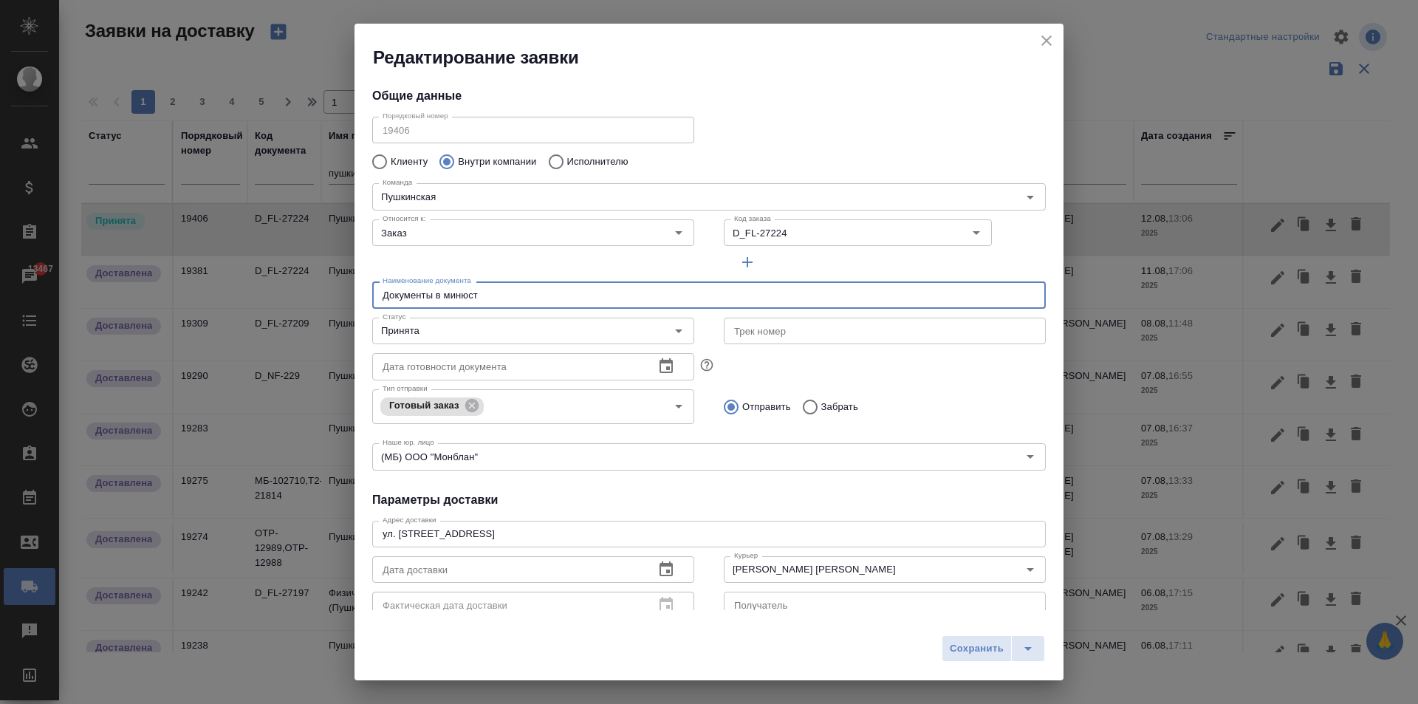
click at [504, 294] on input "Документы в минюст" at bounding box center [709, 294] width 674 height 27
drag, startPoint x: 494, startPoint y: 300, endPoint x: 272, endPoint y: 291, distance: 222.5
click at [272, 291] on div "Редактирование заявки Общие данные Порядковый номер 19406 Порядковый номер Клие…" at bounding box center [709, 352] width 1418 height 704
type input "Документы с Кунцевской"
click at [786, 236] on input "D_FL-27224" at bounding box center [822, 233] width 188 height 18
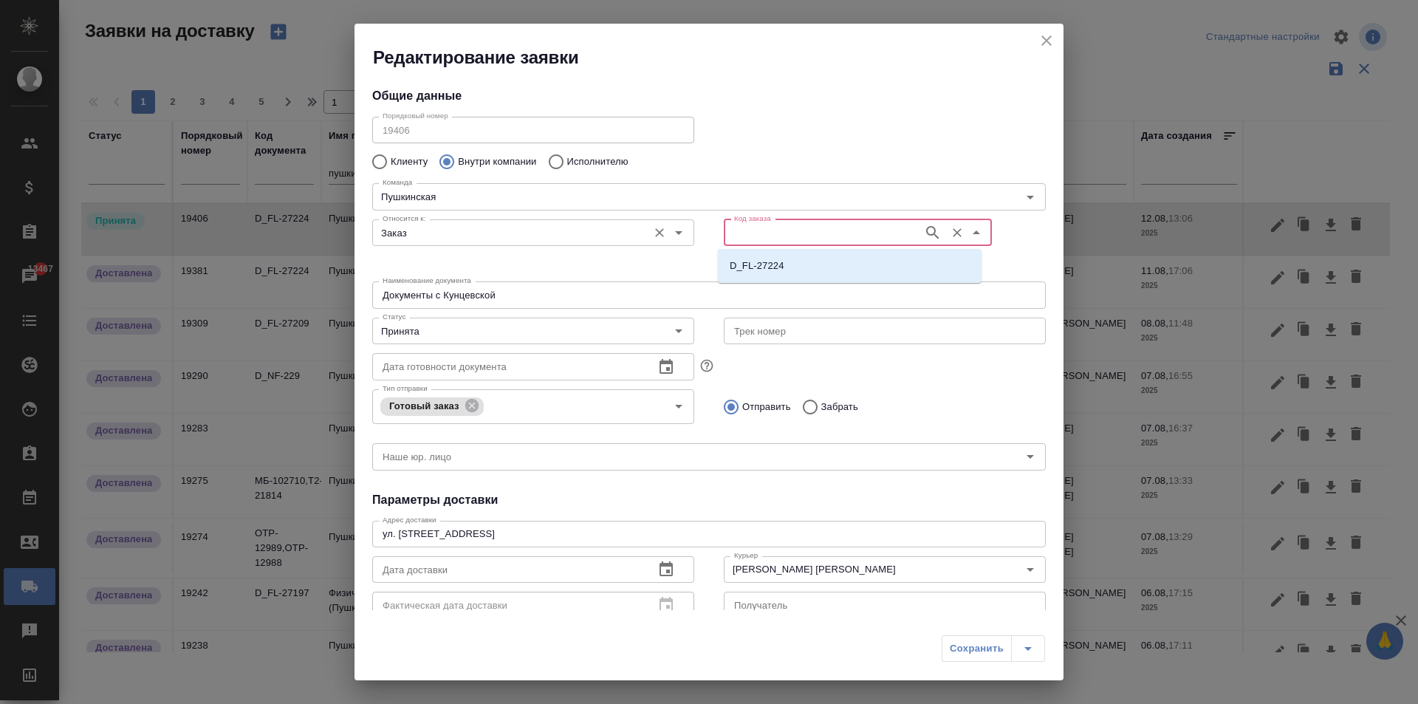
click at [502, 233] on input "Заказ" at bounding box center [509, 233] width 264 height 18
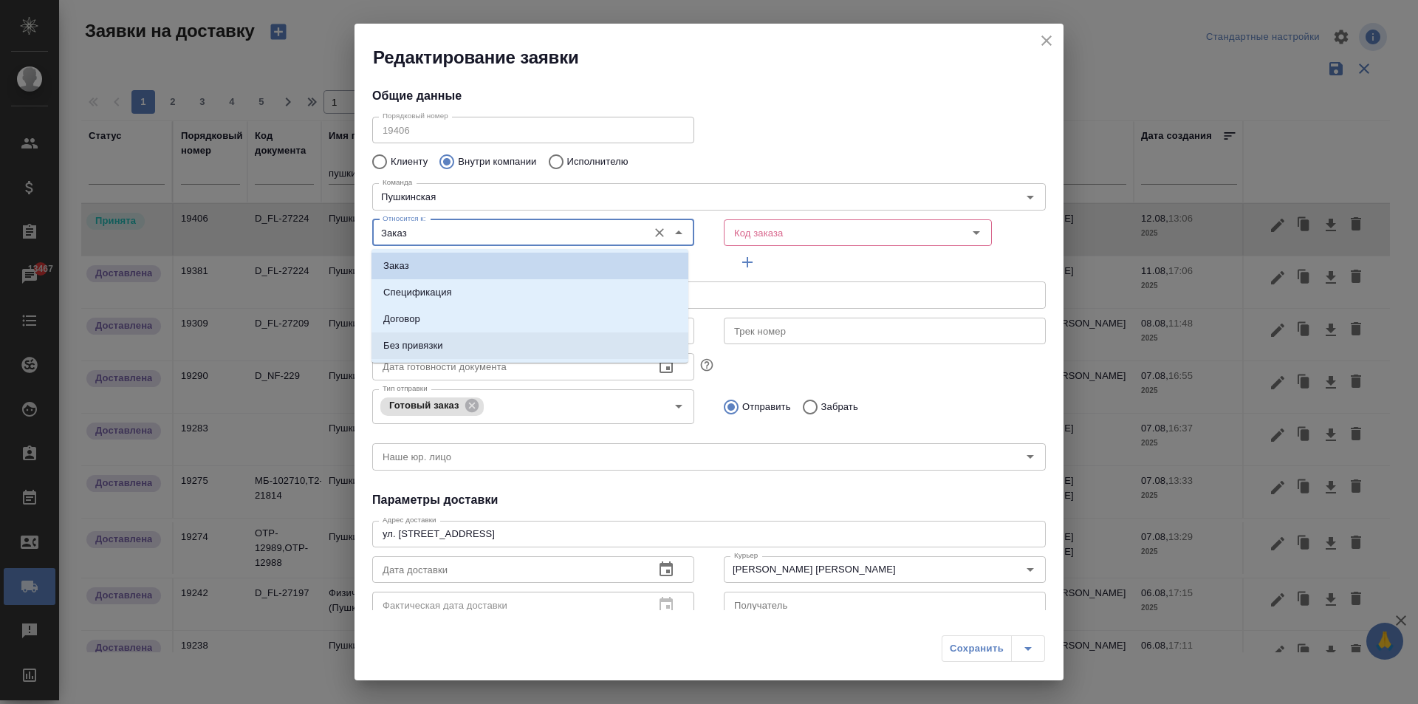
click at [435, 343] on p "Без привязки" at bounding box center [413, 345] width 60 height 15
type input "Без привязки"
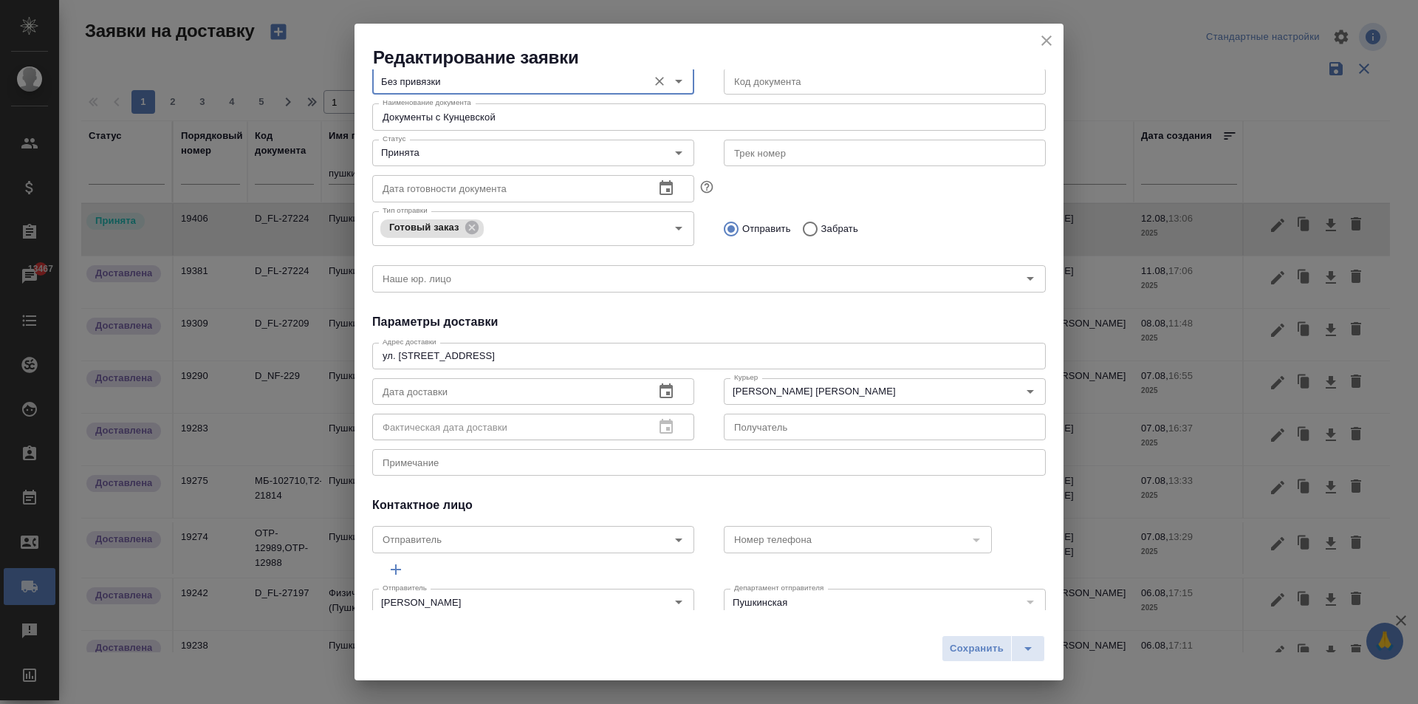
scroll to position [174, 0]
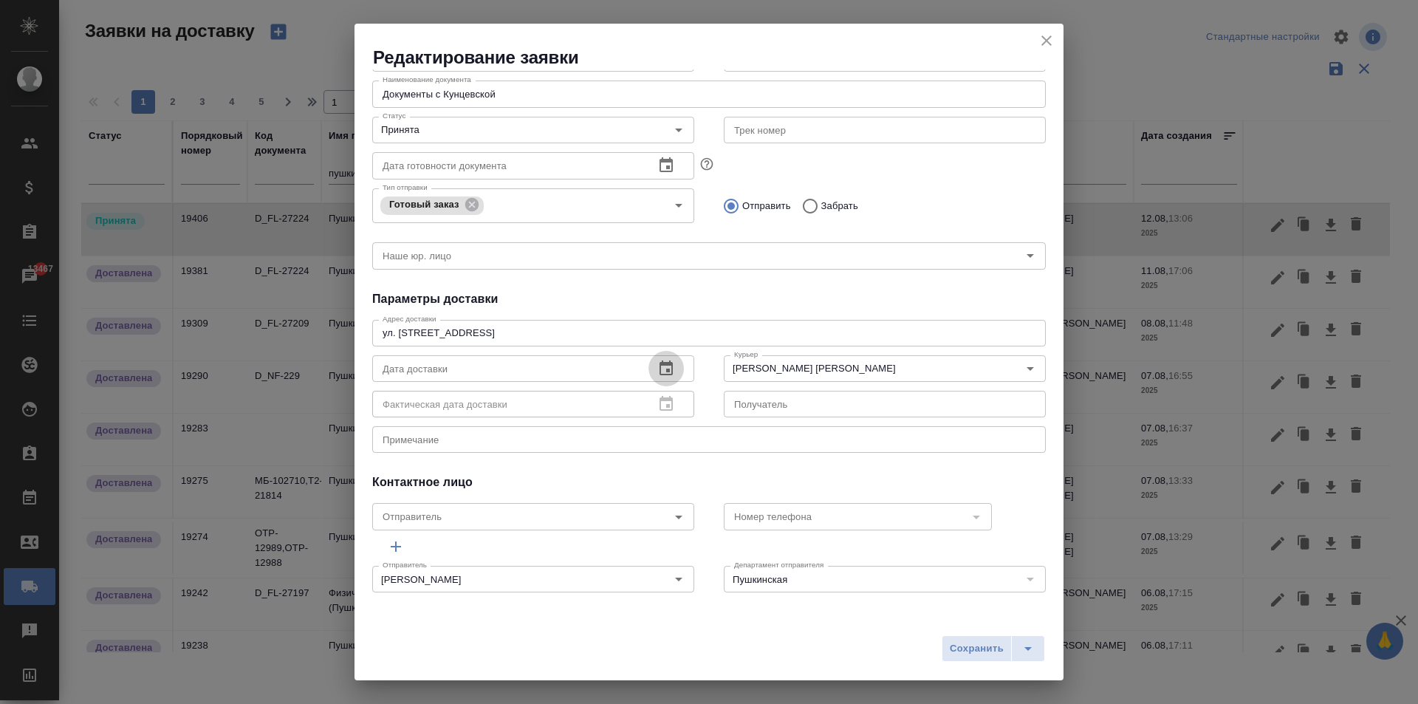
click at [664, 372] on icon "button" at bounding box center [666, 369] width 18 height 18
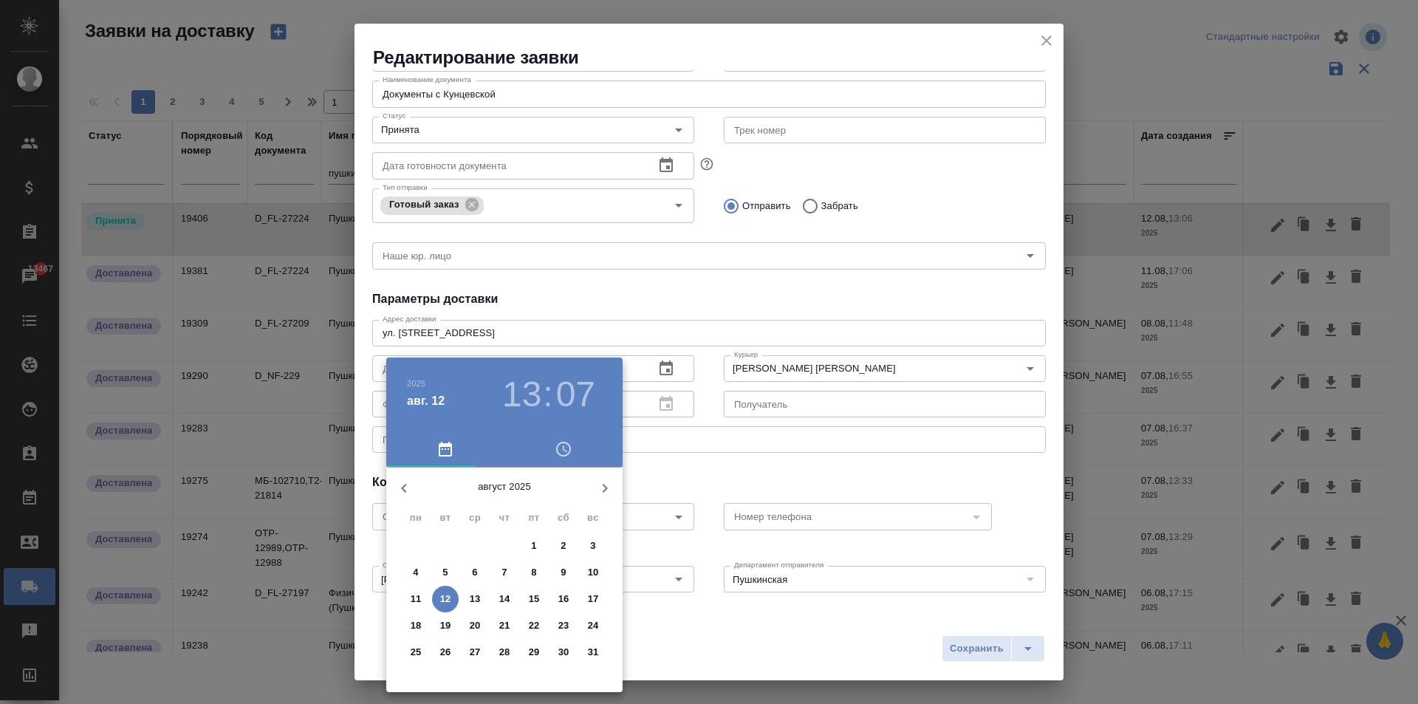
click at [442, 602] on p "12" at bounding box center [445, 599] width 11 height 15
type input "[DATE] 13:07"
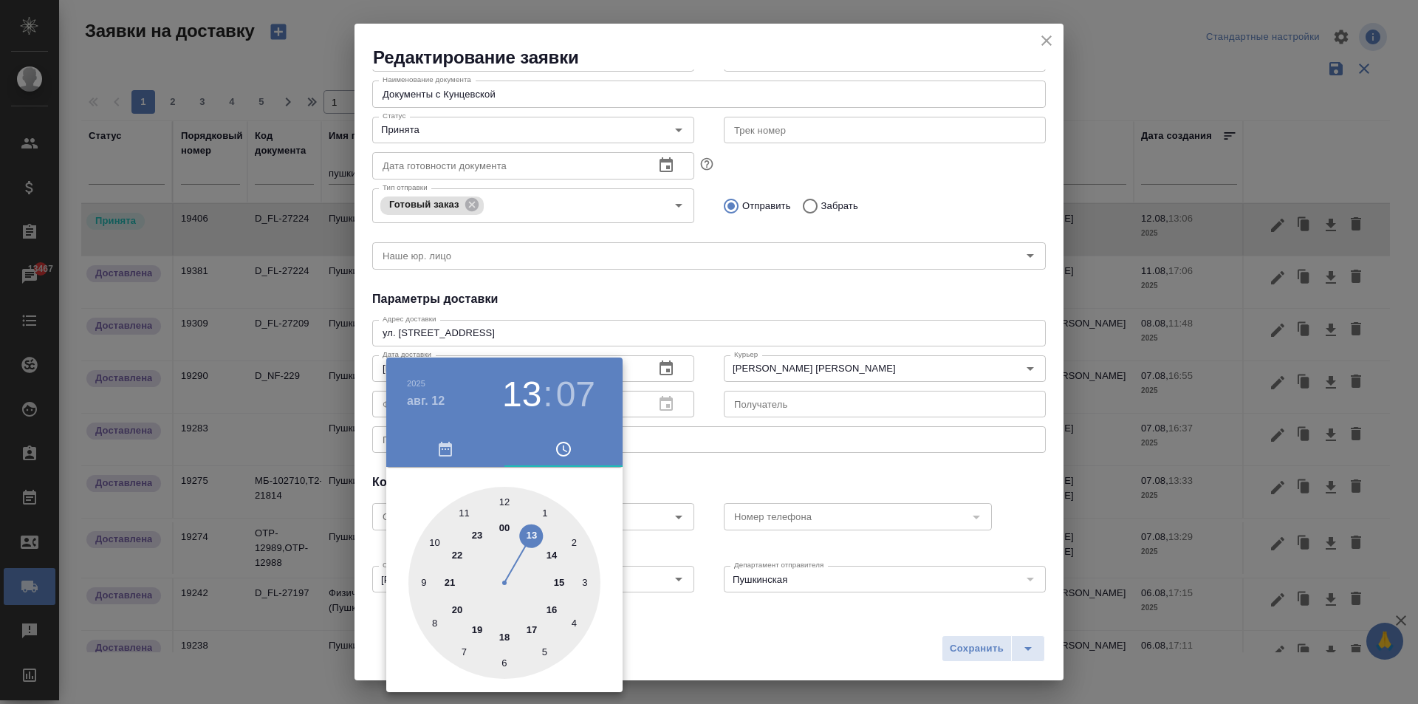
click at [984, 653] on div at bounding box center [709, 352] width 1418 height 704
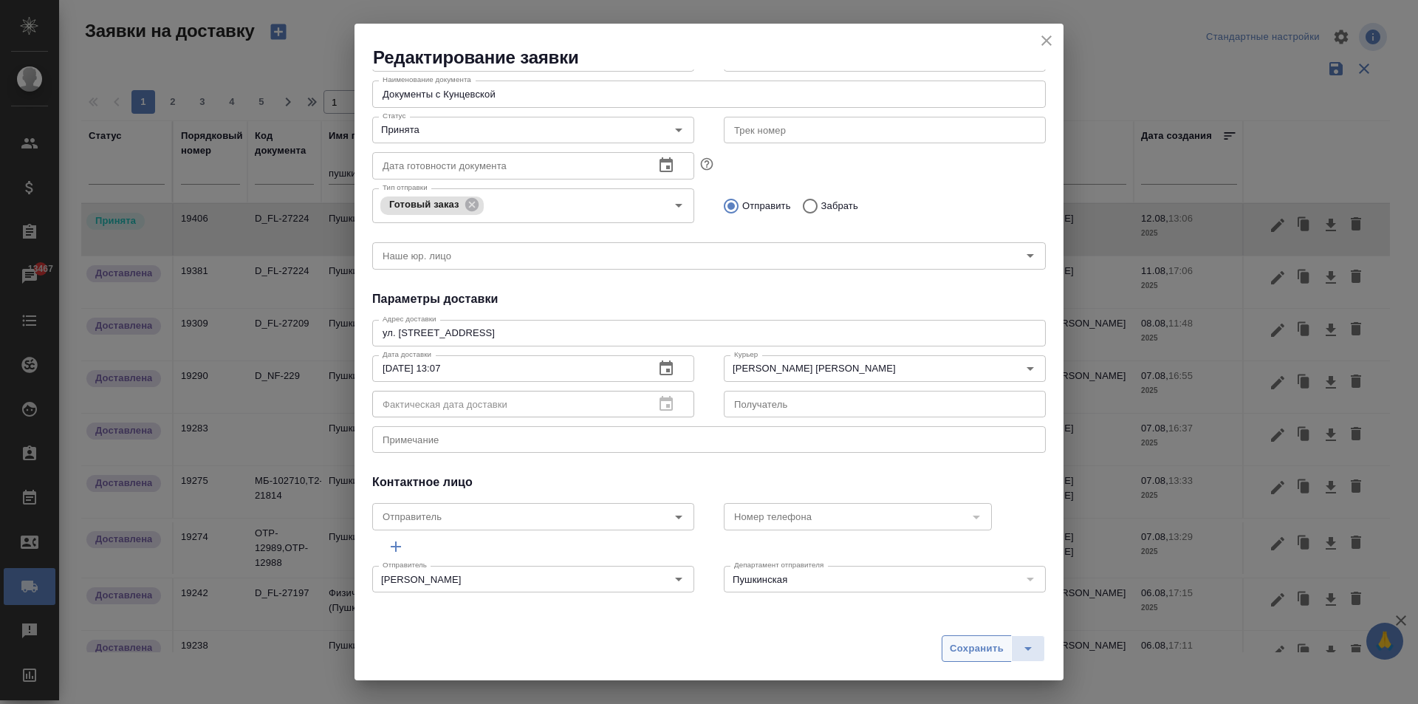
click at [985, 655] on span "Сохранить" at bounding box center [977, 648] width 54 height 17
